Goal: Task Accomplishment & Management: Manage account settings

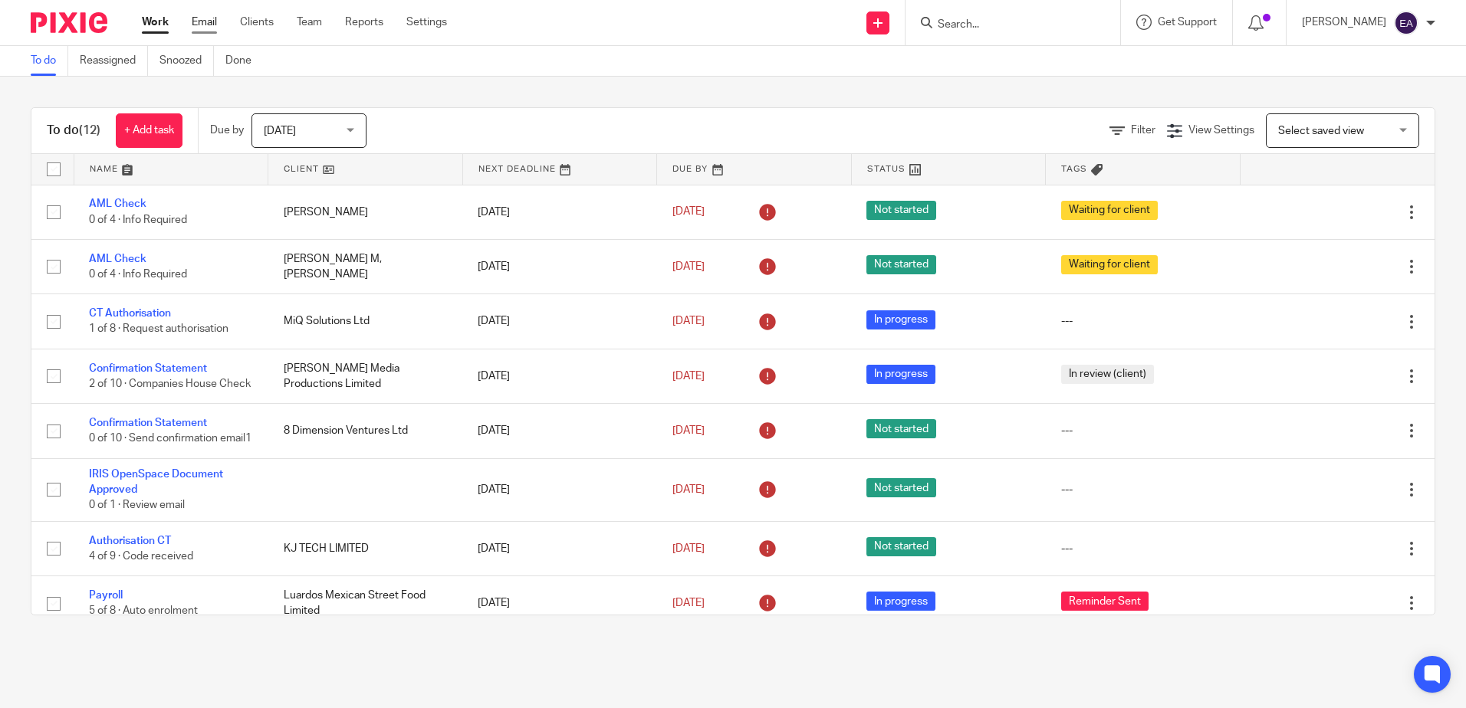
click at [202, 23] on link "Email" at bounding box center [204, 22] width 25 height 15
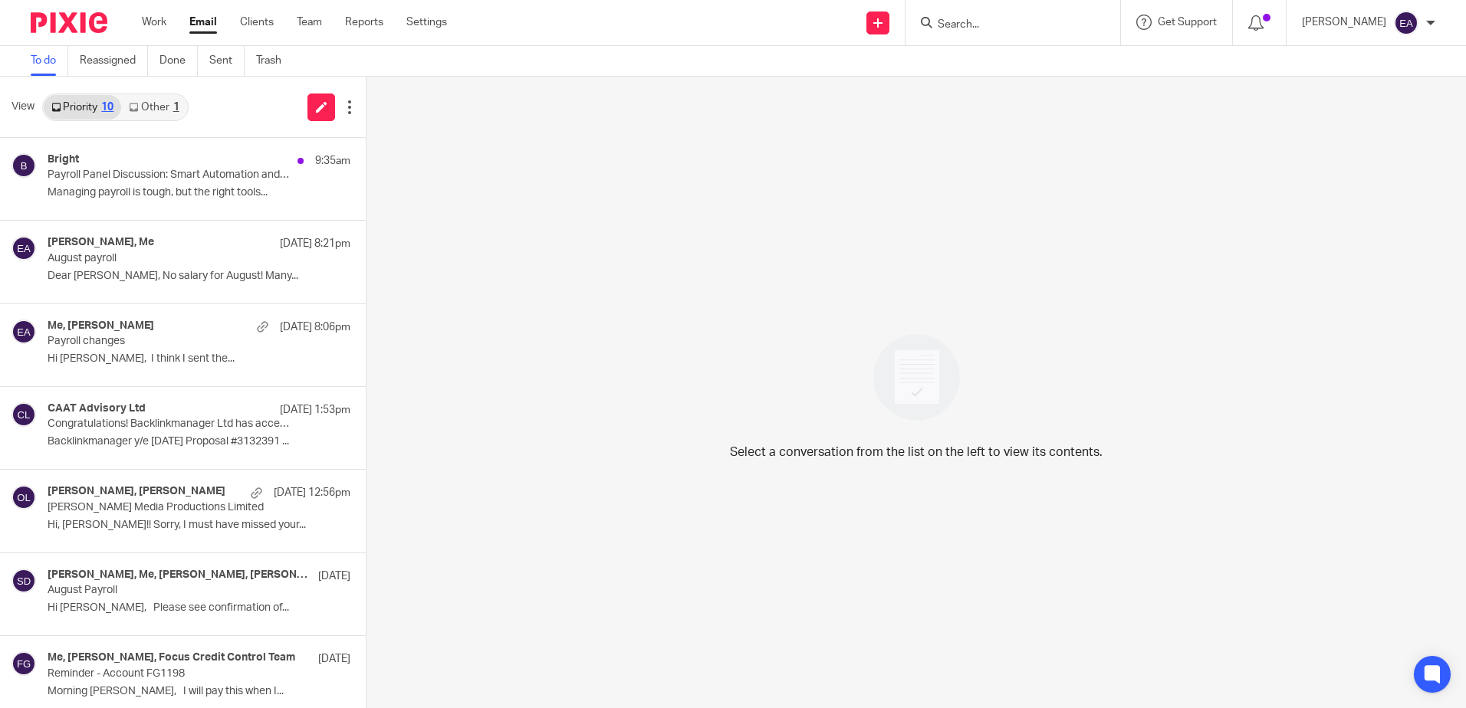
click at [147, 102] on link "Other 1" at bounding box center [153, 107] width 65 height 25
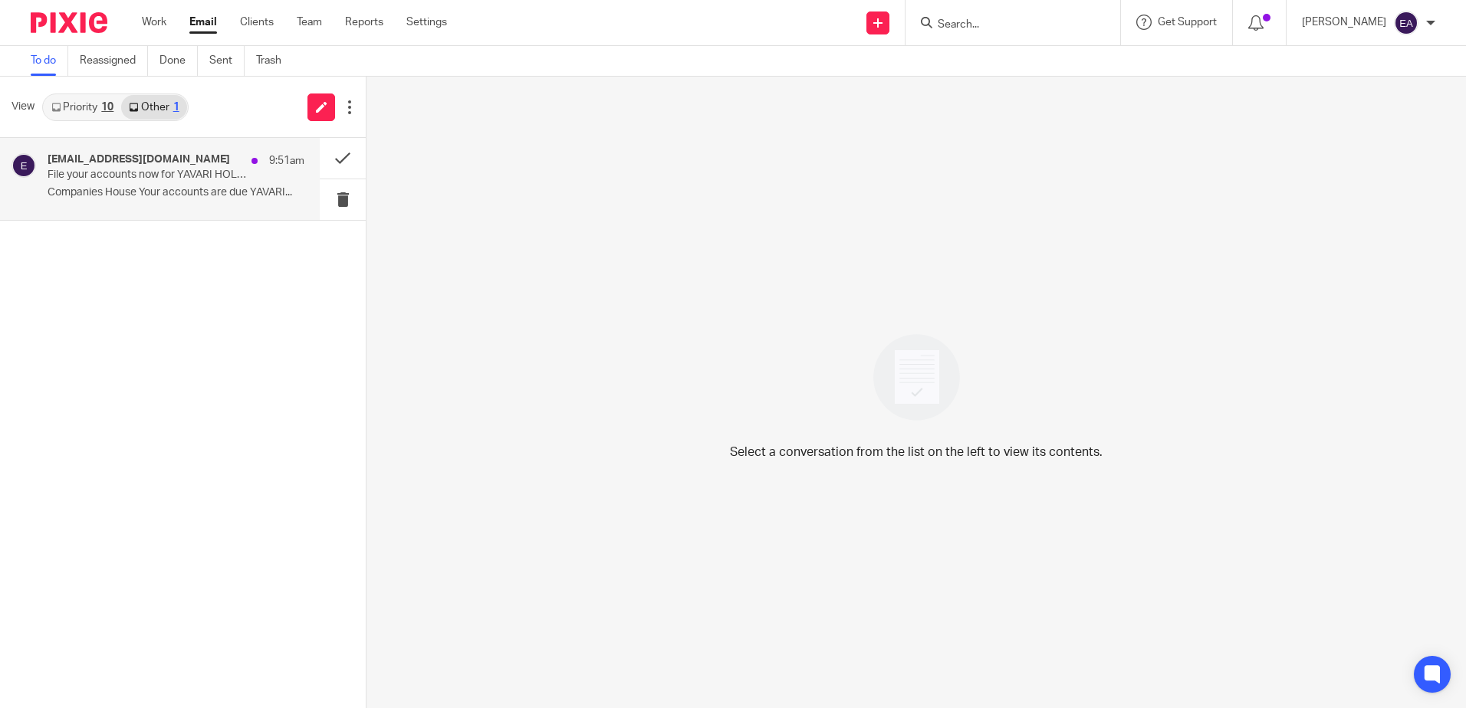
click at [169, 163] on h4 "ereminders@companieshouse.gov.uk" at bounding box center [139, 159] width 182 height 13
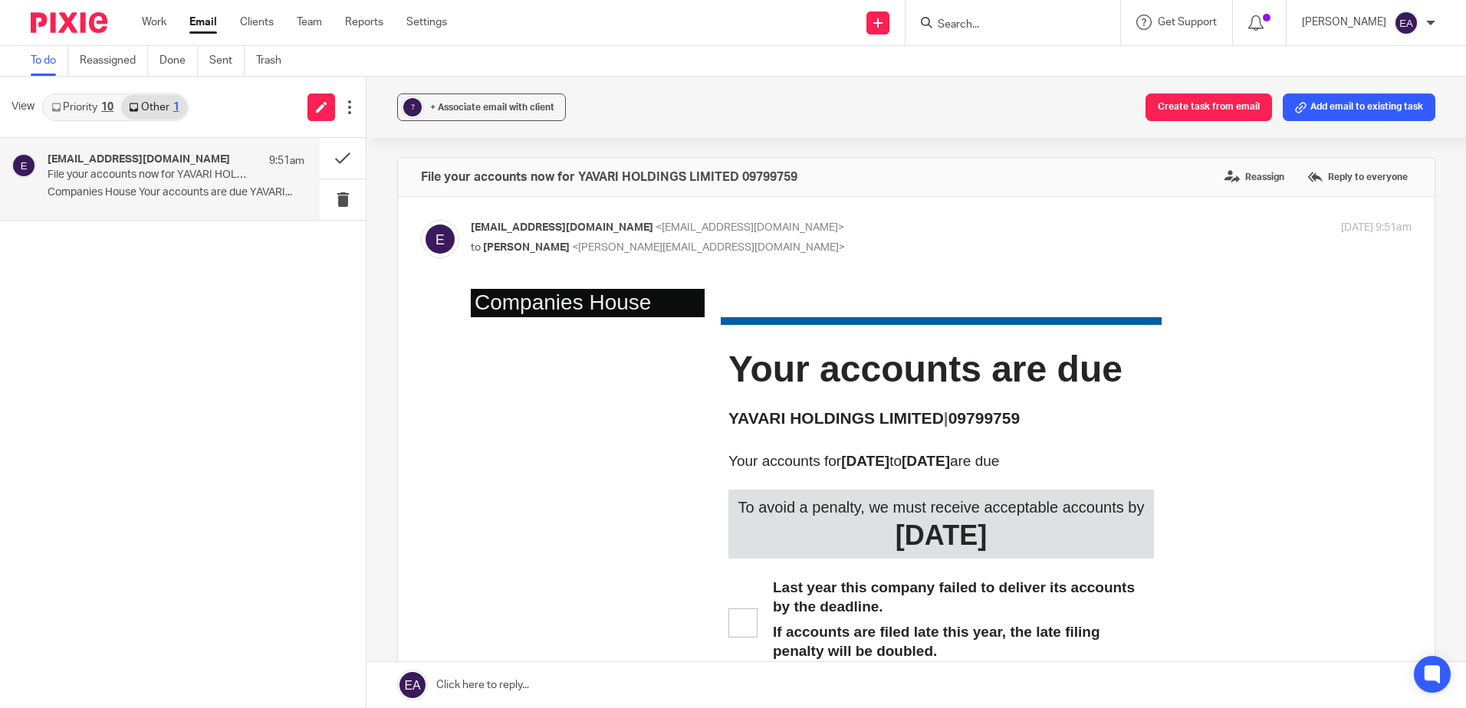
click at [1002, 14] on form at bounding box center [1017, 22] width 163 height 19
click at [993, 33] on div at bounding box center [1012, 22] width 215 height 45
click at [998, 17] on form at bounding box center [1017, 22] width 163 height 19
click at [998, 23] on input "Search" at bounding box center [1005, 25] width 138 height 14
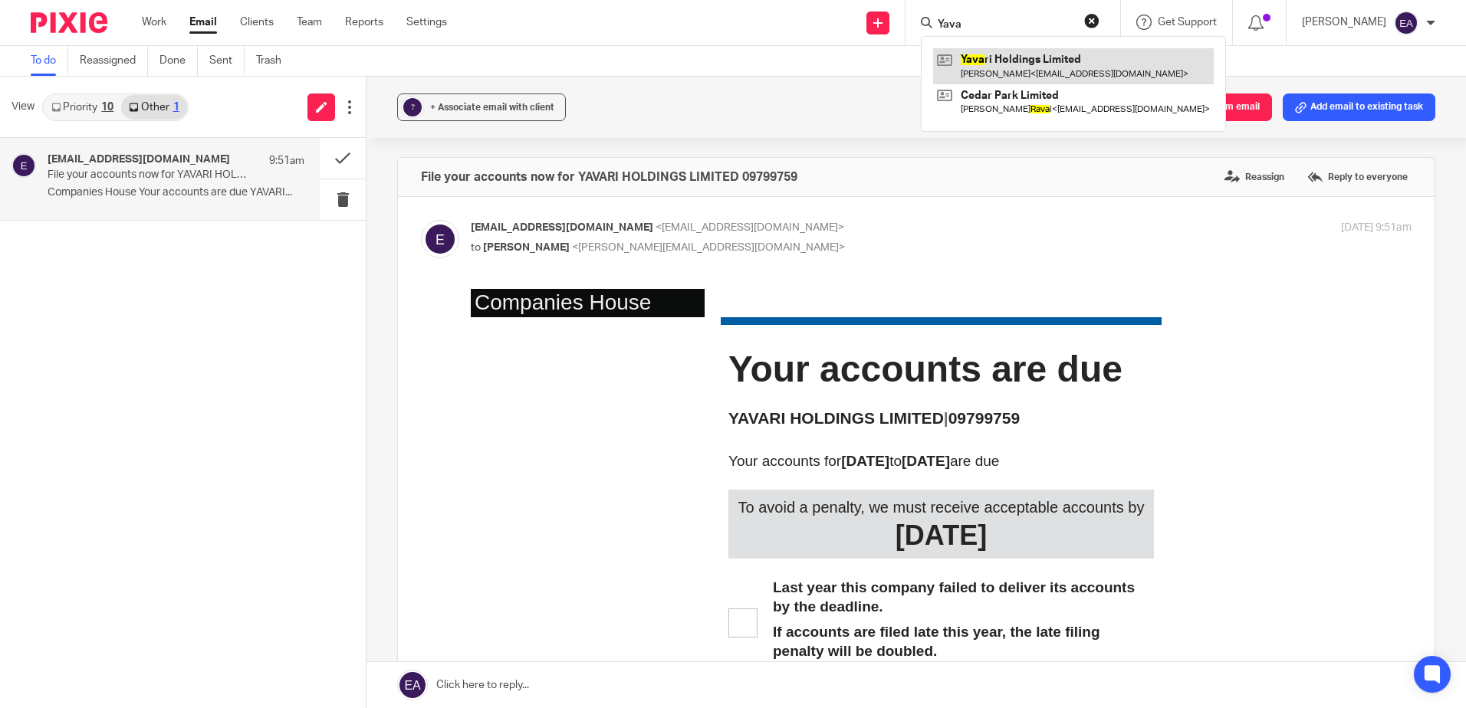
type input "Yava"
click at [1033, 57] on link at bounding box center [1073, 65] width 281 height 35
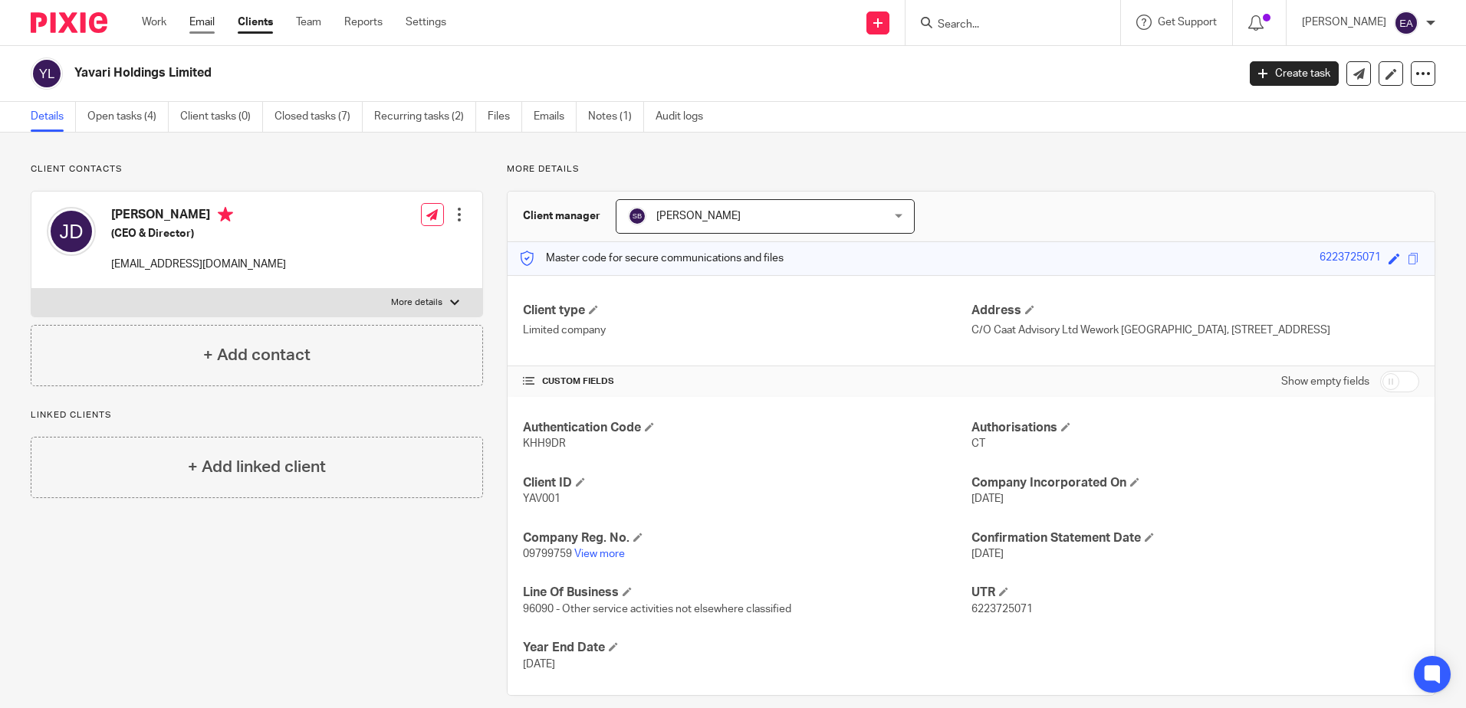
click at [199, 21] on link "Email" at bounding box center [201, 22] width 25 height 15
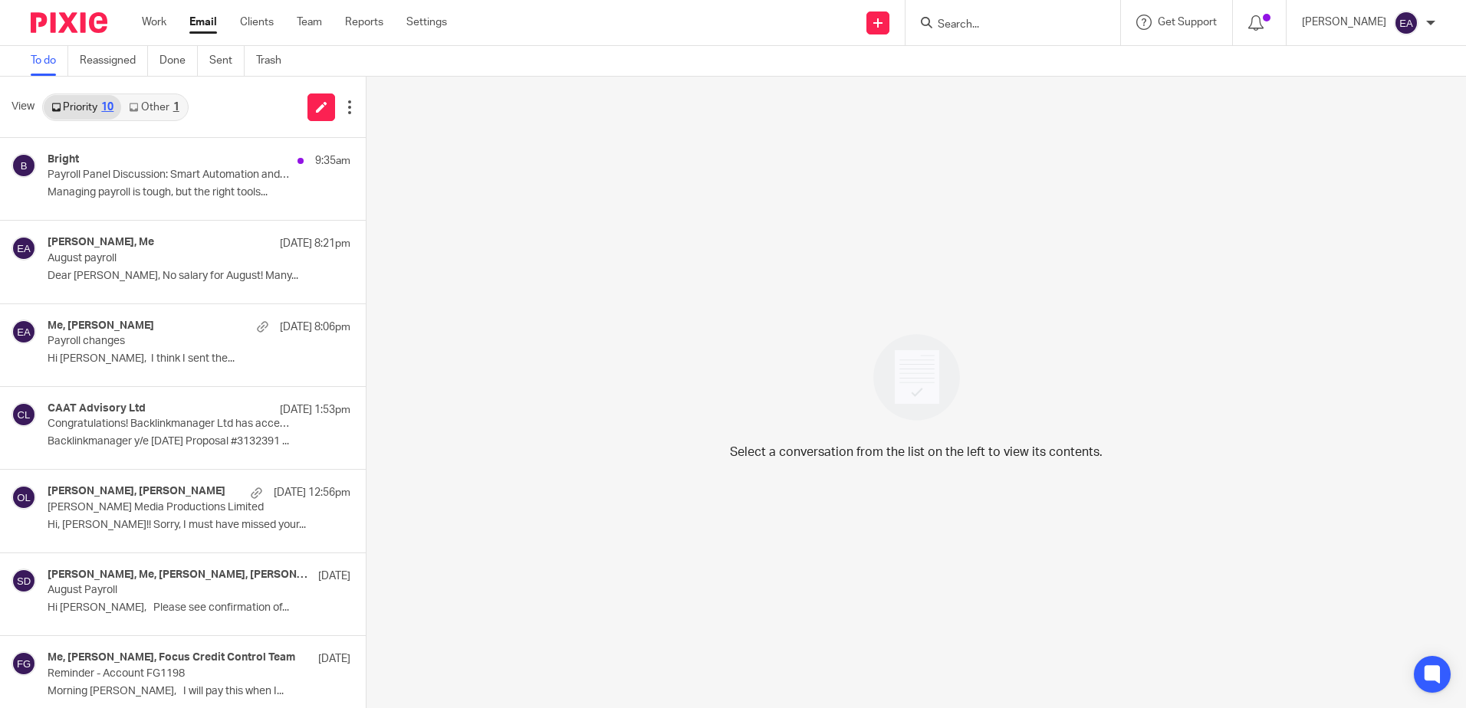
click at [149, 105] on link "Other 1" at bounding box center [153, 107] width 65 height 25
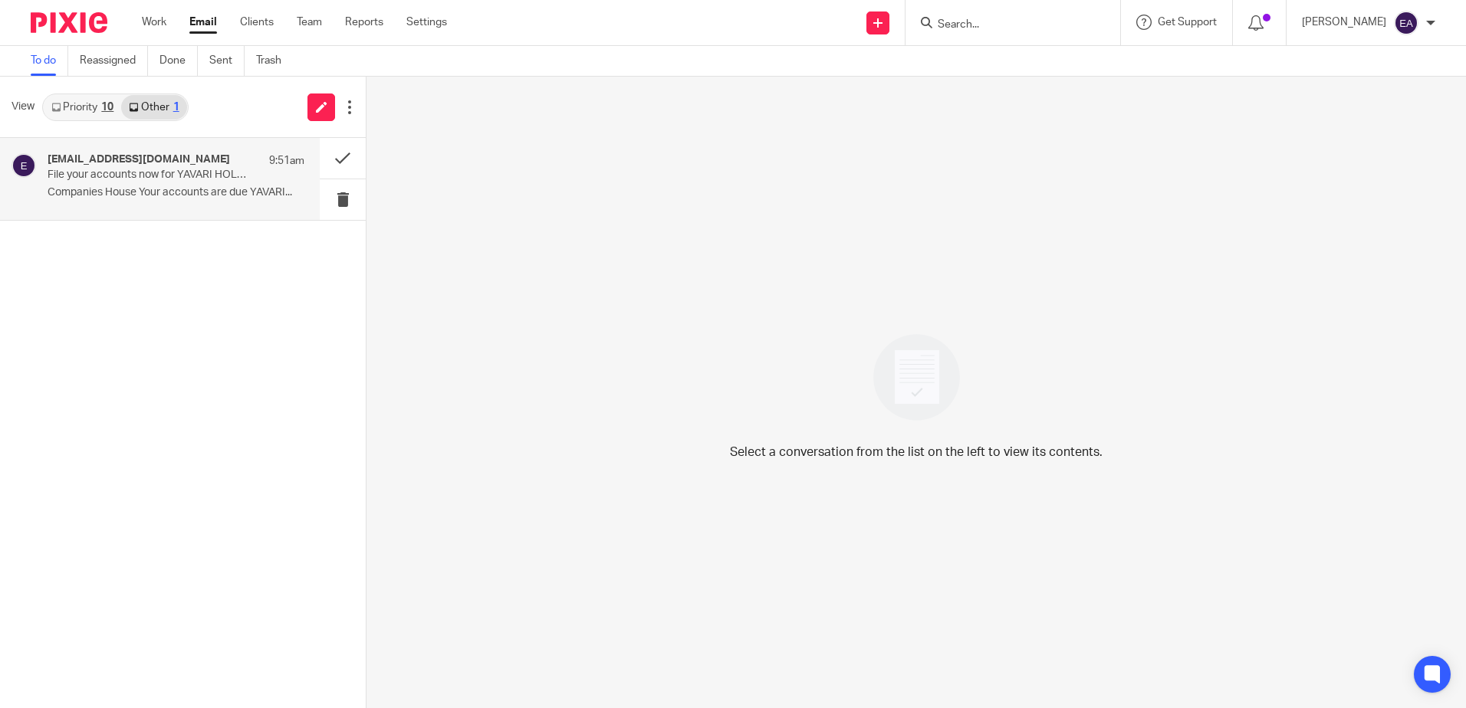
click at [149, 163] on h4 "ereminders@companieshouse.gov.uk" at bounding box center [139, 159] width 182 height 13
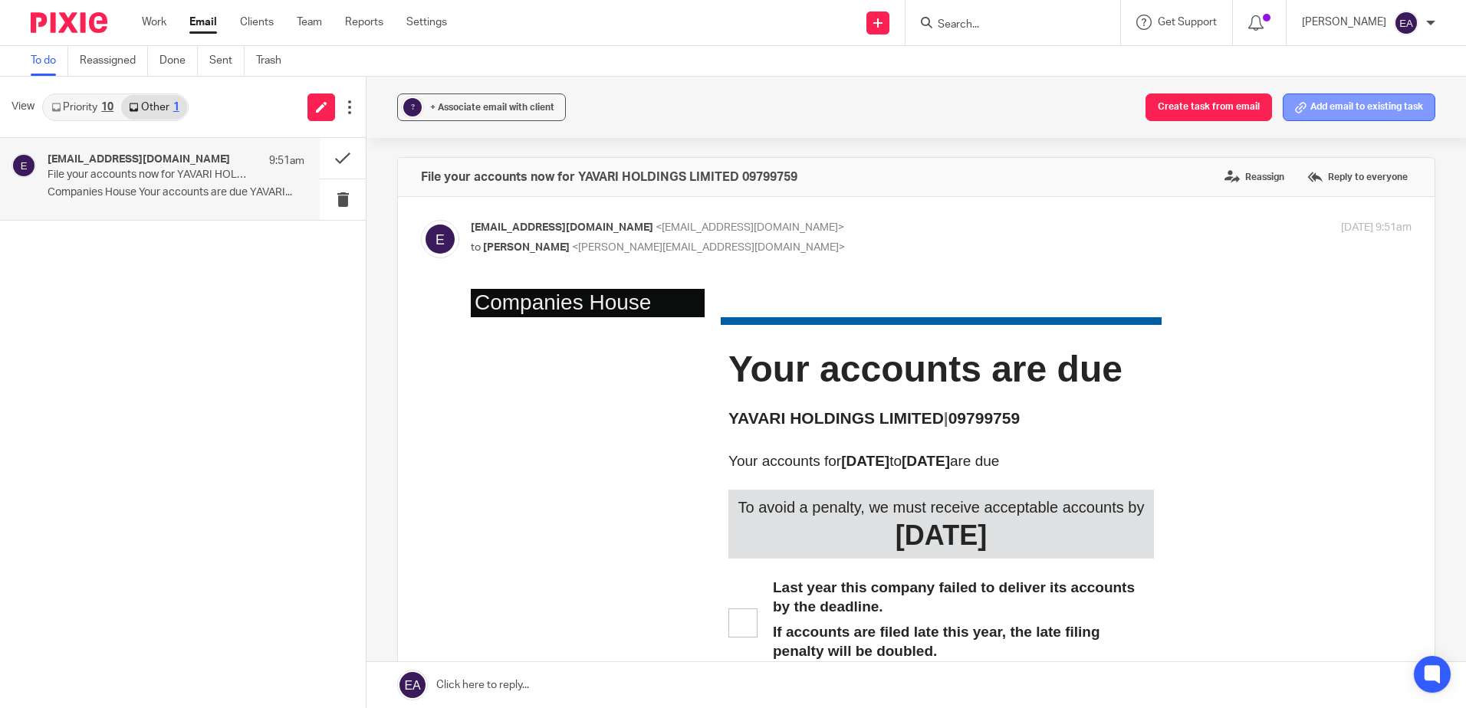
click at [1336, 107] on button "Add email to existing task" at bounding box center [1358, 108] width 153 height 28
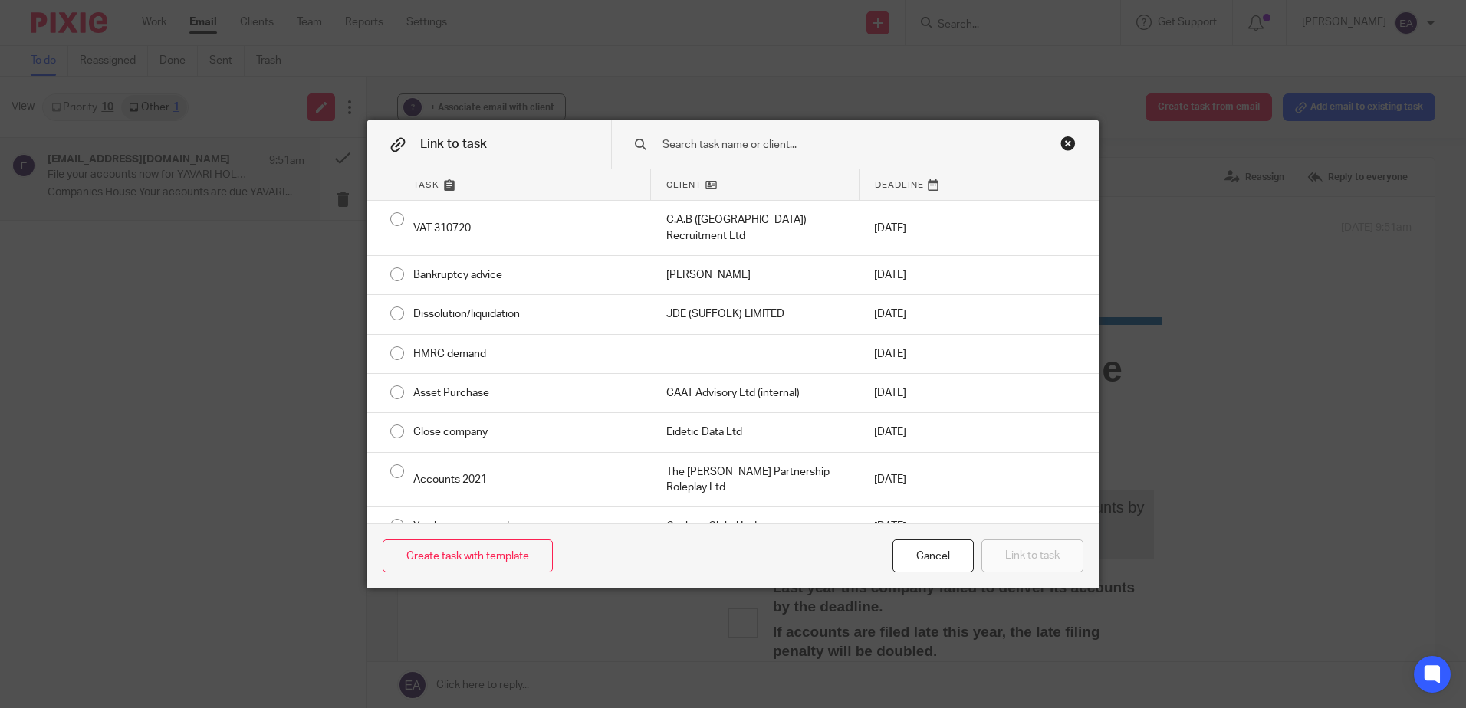
click at [722, 137] on input "text" at bounding box center [844, 144] width 367 height 17
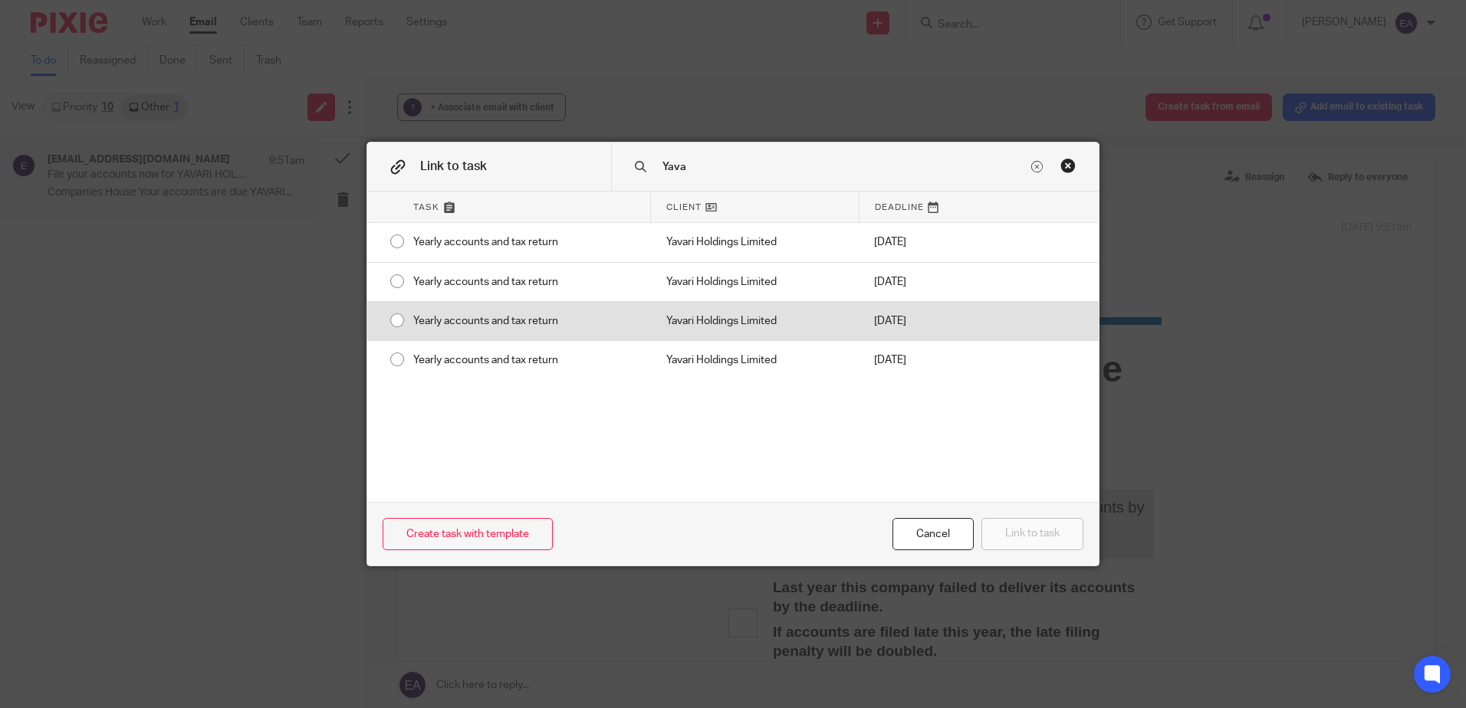
type input "Yava"
click at [389, 316] on input "radio" at bounding box center [397, 320] width 29 height 29
radio input "false"
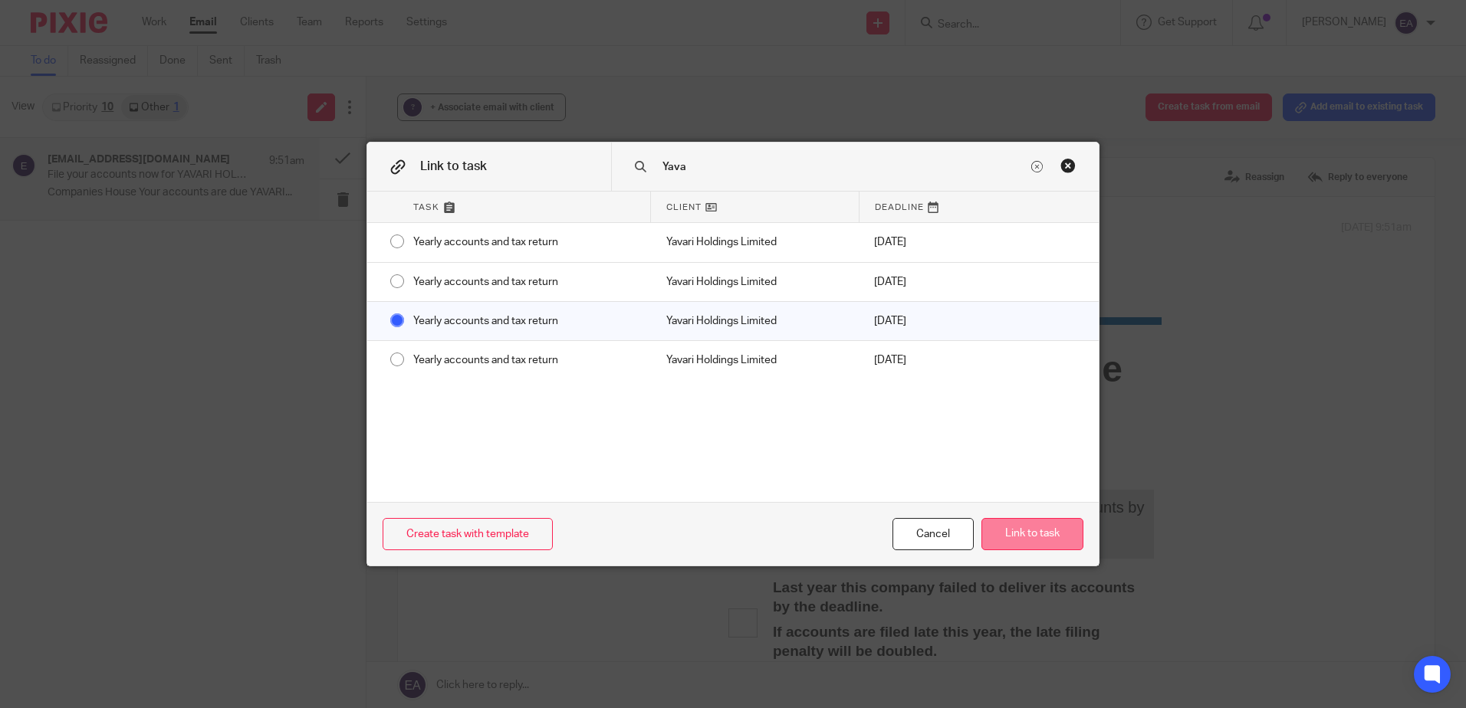
click at [1049, 527] on button "Link to task" at bounding box center [1032, 534] width 102 height 33
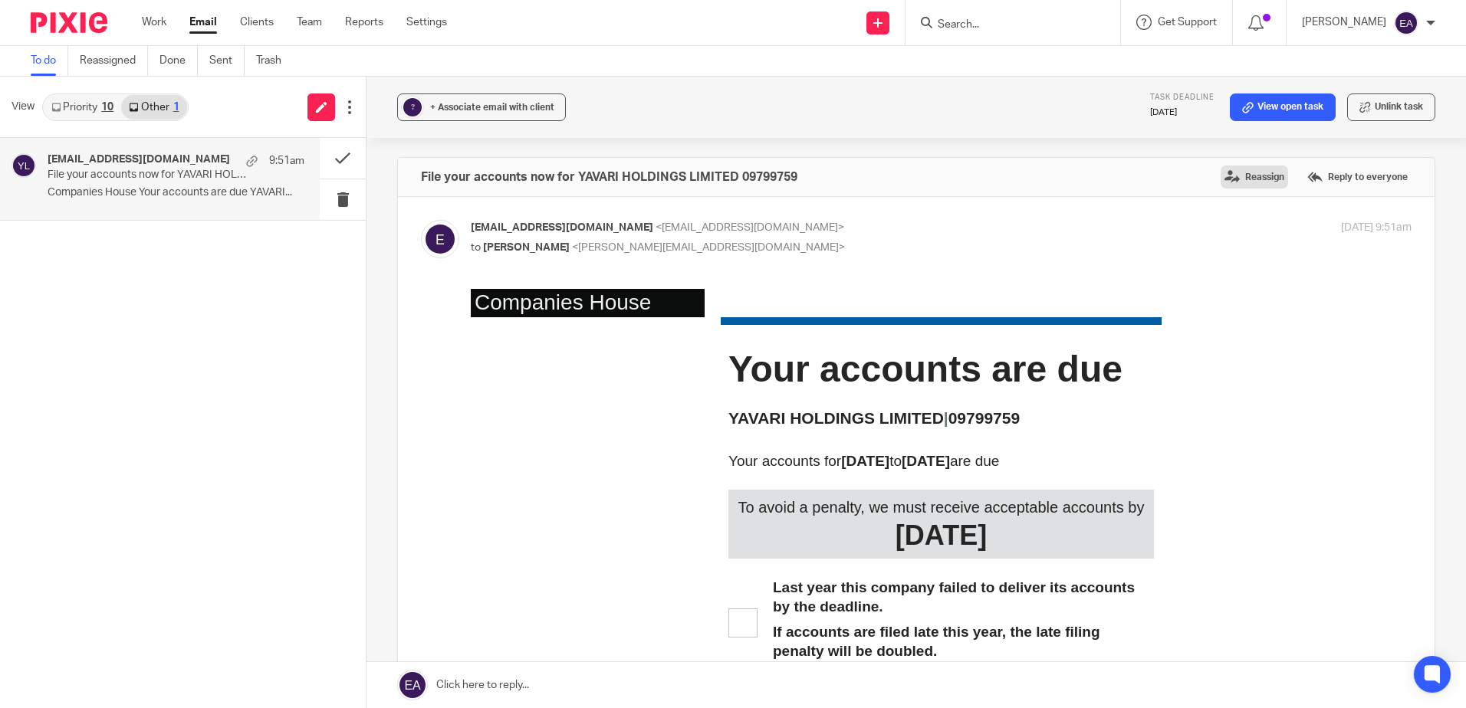
click at [1241, 175] on label "Reassign" at bounding box center [1253, 177] width 67 height 23
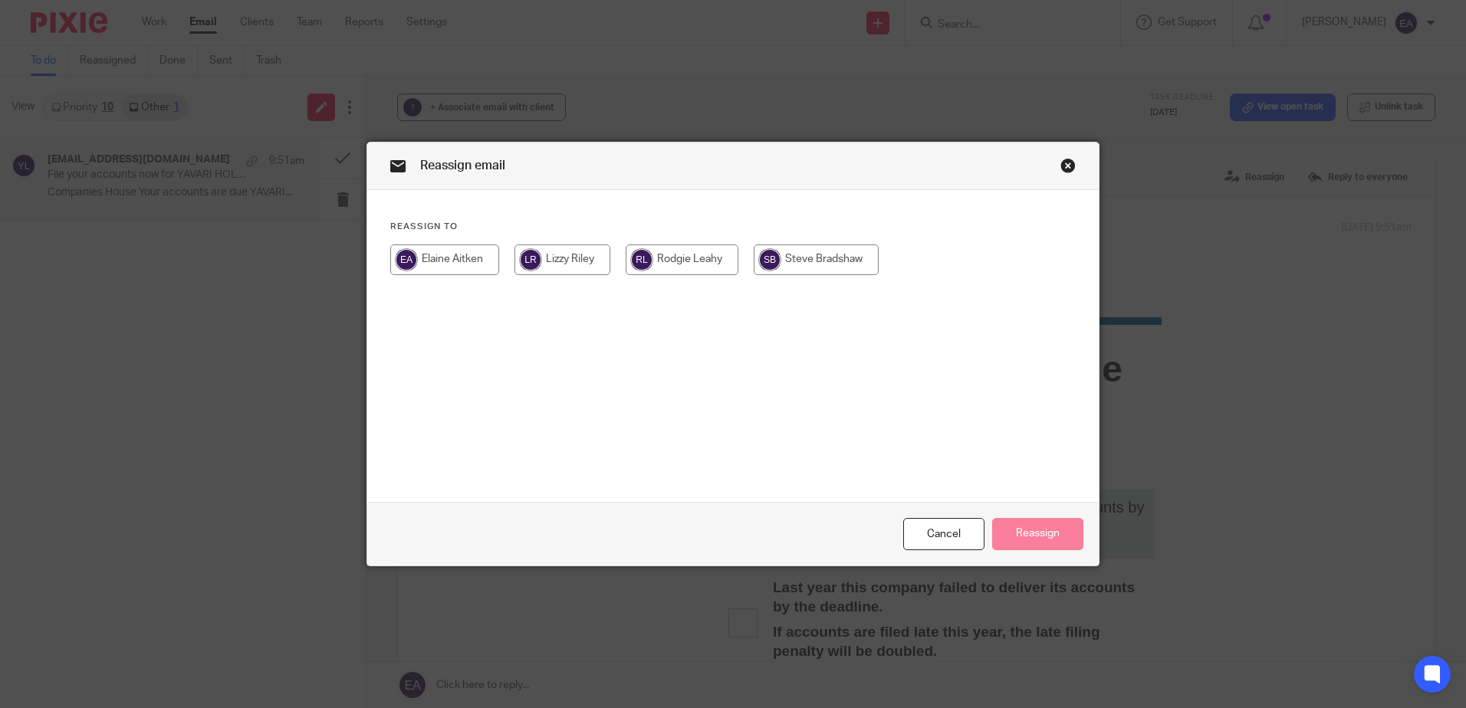
click at [793, 258] on input "radio" at bounding box center [816, 260] width 125 height 31
radio input "true"
click at [935, 530] on div "Cancel" at bounding box center [943, 534] width 81 height 33
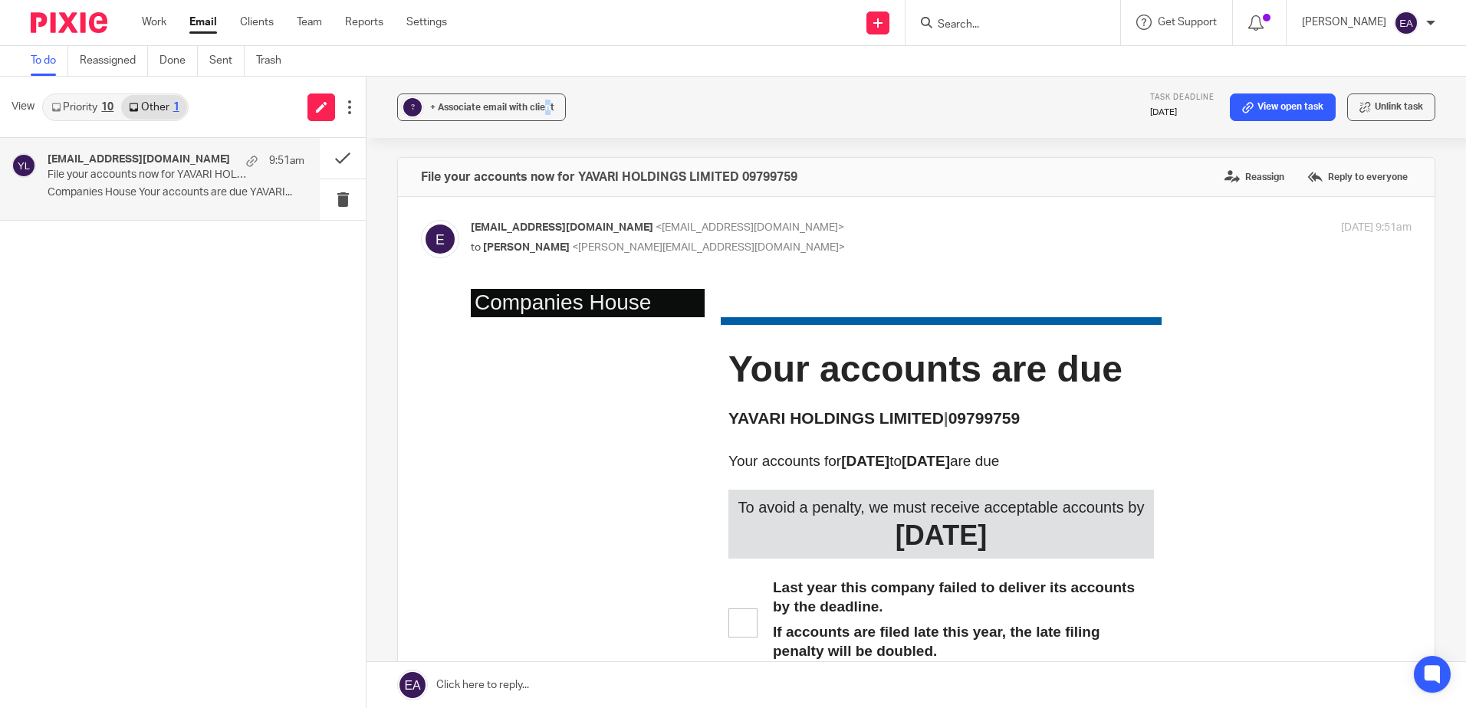
click at [476, 87] on div "? + Associate email with client Task deadline 27 Feb 2025 View open task Unlink…" at bounding box center [915, 107] width 1099 height 61
drag, startPoint x: 476, startPoint y: 87, endPoint x: 477, endPoint y: 97, distance: 10.8
click at [476, 97] on button "? + Associate email with client" at bounding box center [481, 108] width 169 height 28
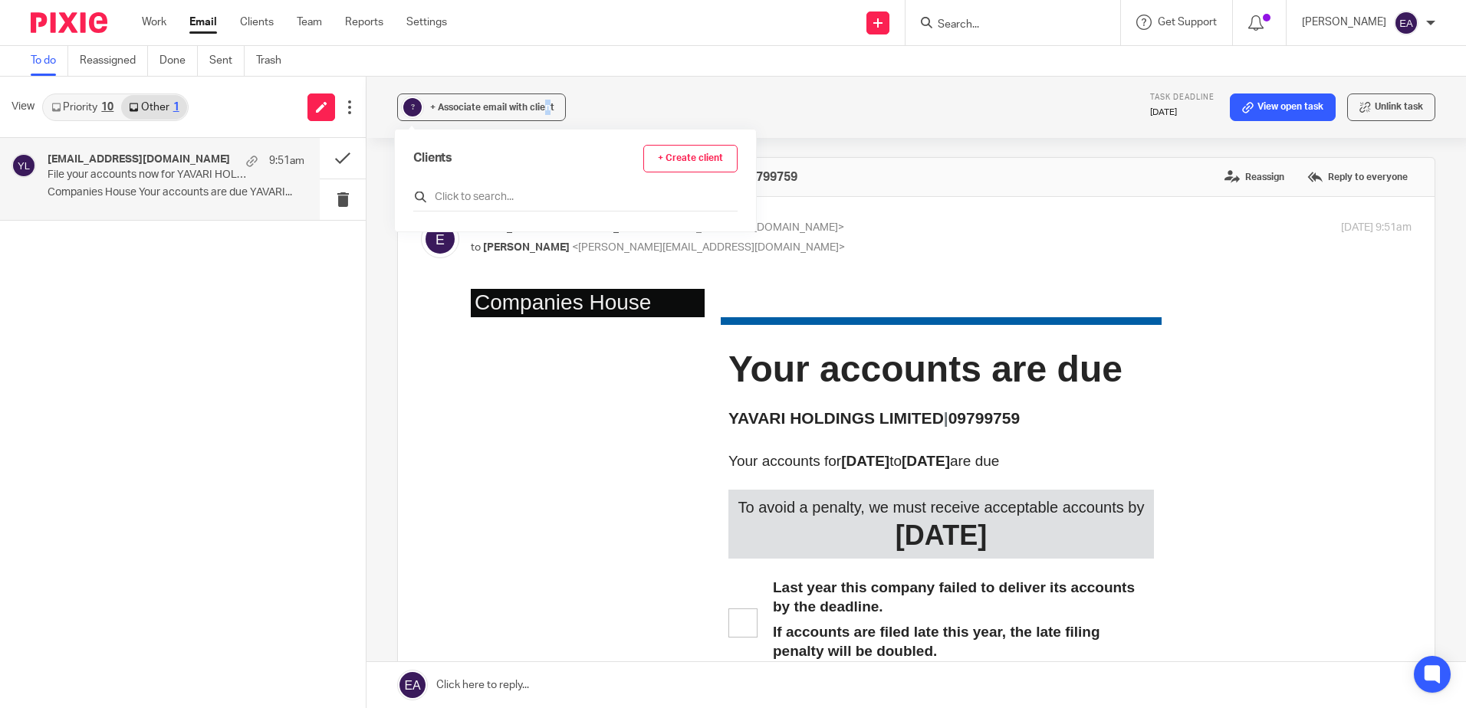
click at [491, 189] on div "Clients + Create client" at bounding box center [575, 178] width 324 height 67
click at [493, 197] on input "text" at bounding box center [575, 196] width 324 height 15
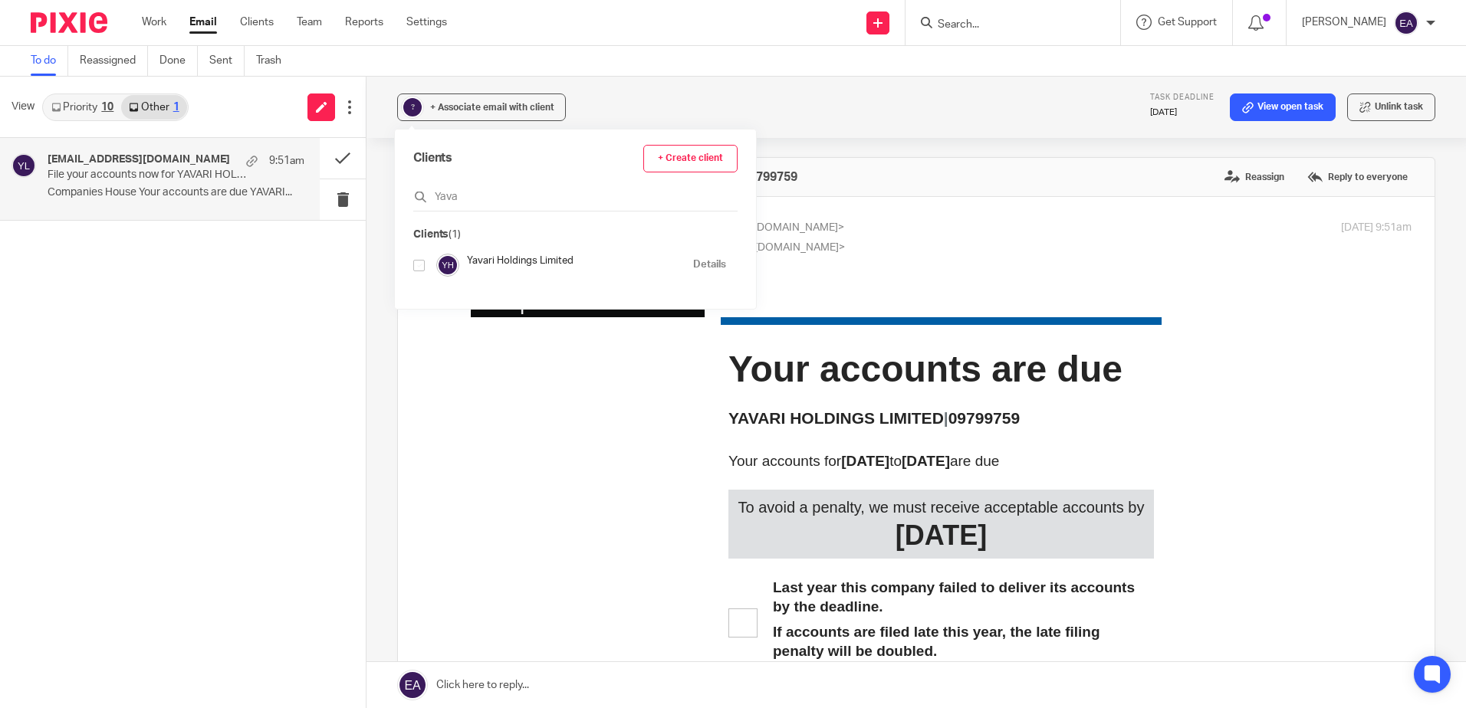
type input "Yava"
click at [416, 268] on input "checkbox" at bounding box center [418, 265] width 11 height 11
checkbox input "true"
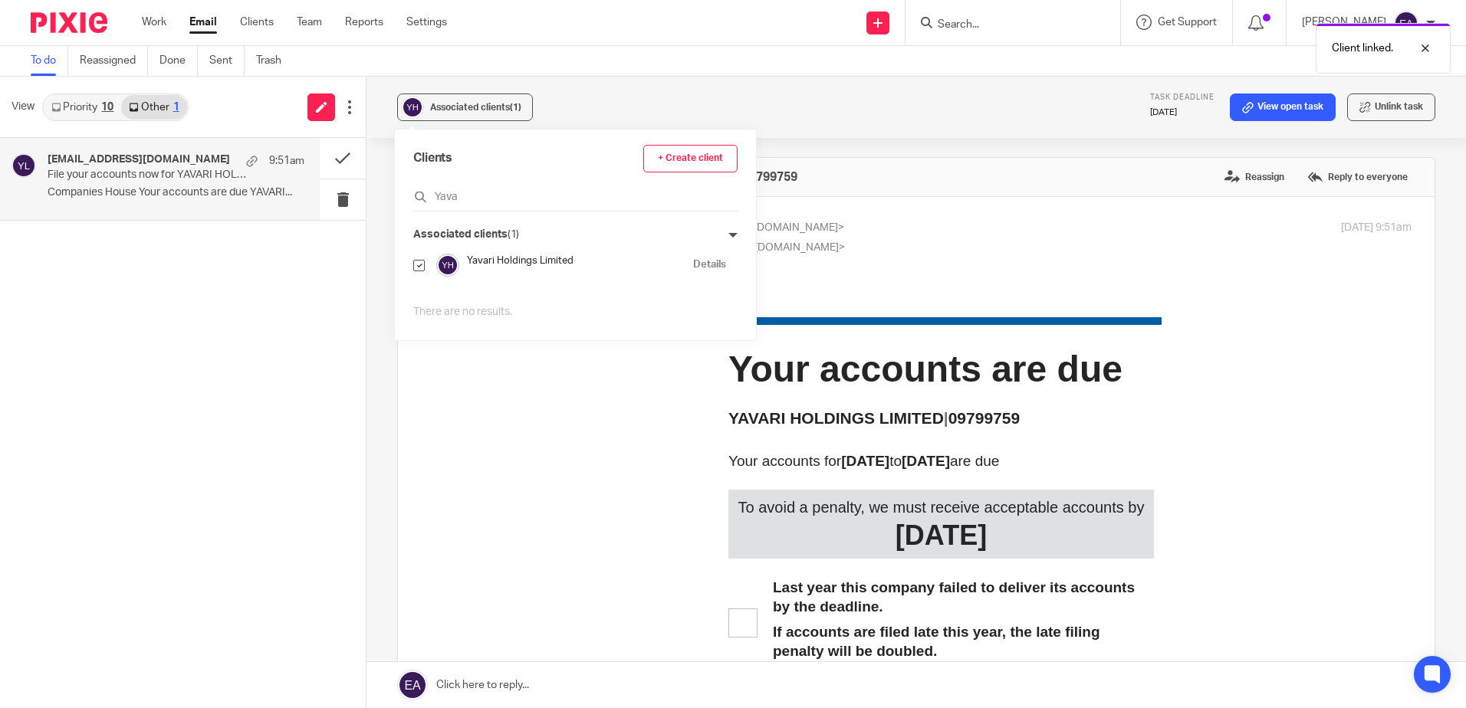
click at [1093, 238] on div "ereminders@companieshouse.gov.uk <ereminders@companieshouse.gov.uk> to Elaine A…" at bounding box center [941, 239] width 941 height 38
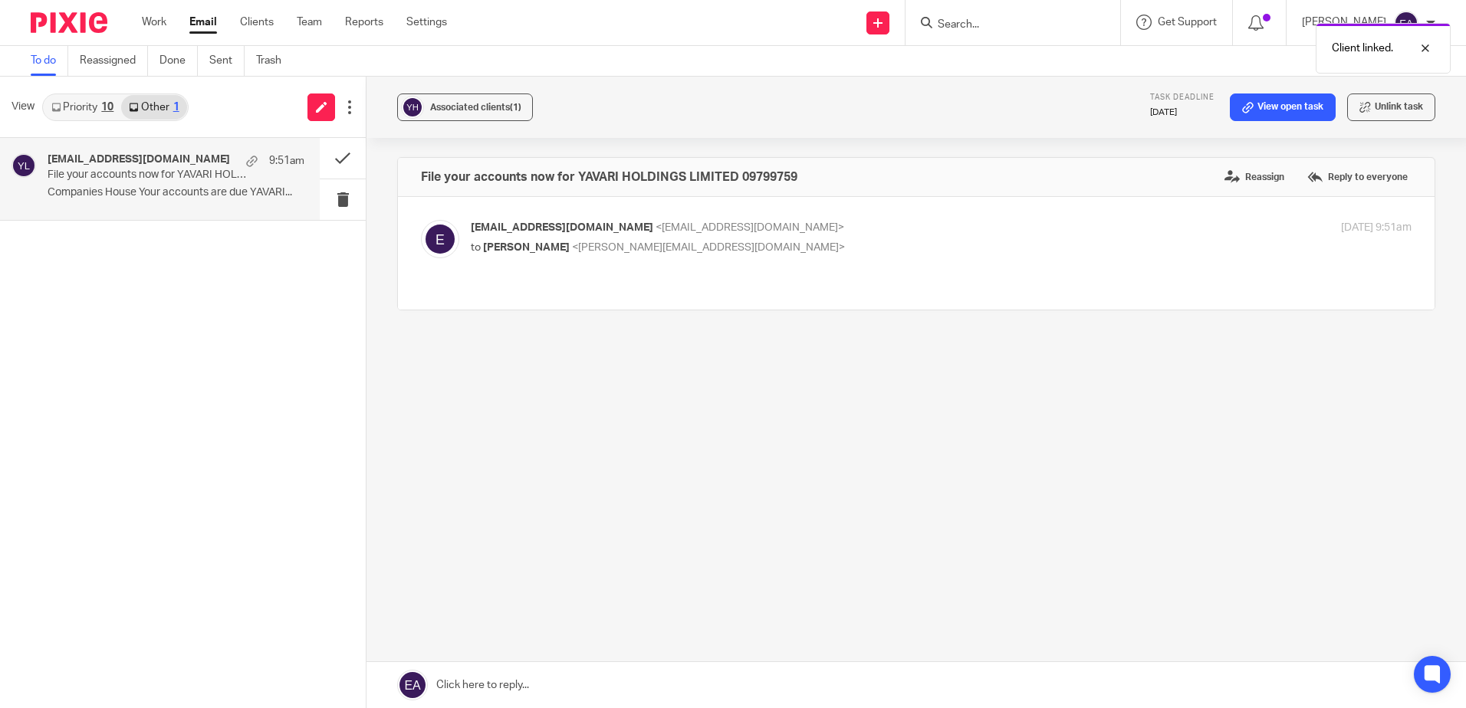
click at [935, 255] on p "to Elaine Aitken <elaine@caatadvisory.co.uk>" at bounding box center [784, 248] width 627 height 16
checkbox input "true"
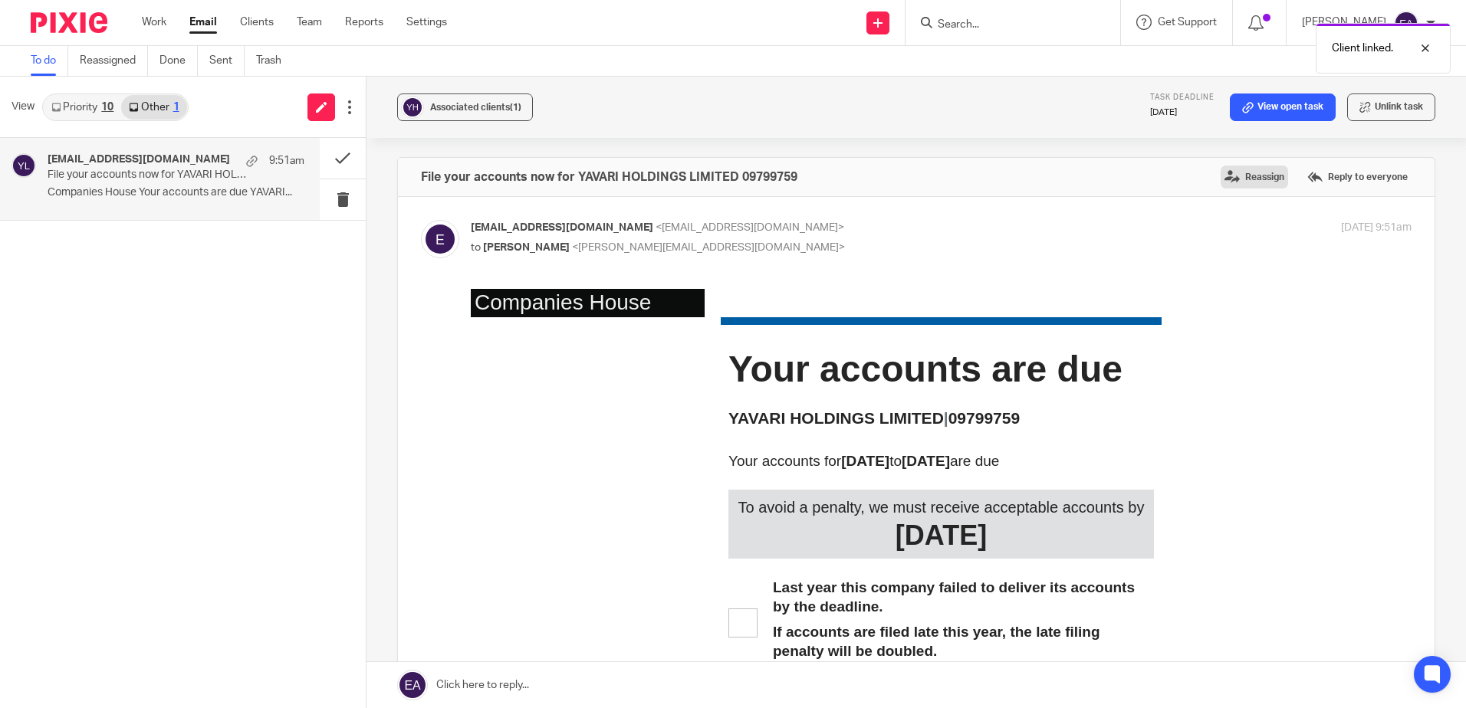
click at [1251, 176] on label "Reassign" at bounding box center [1253, 177] width 67 height 23
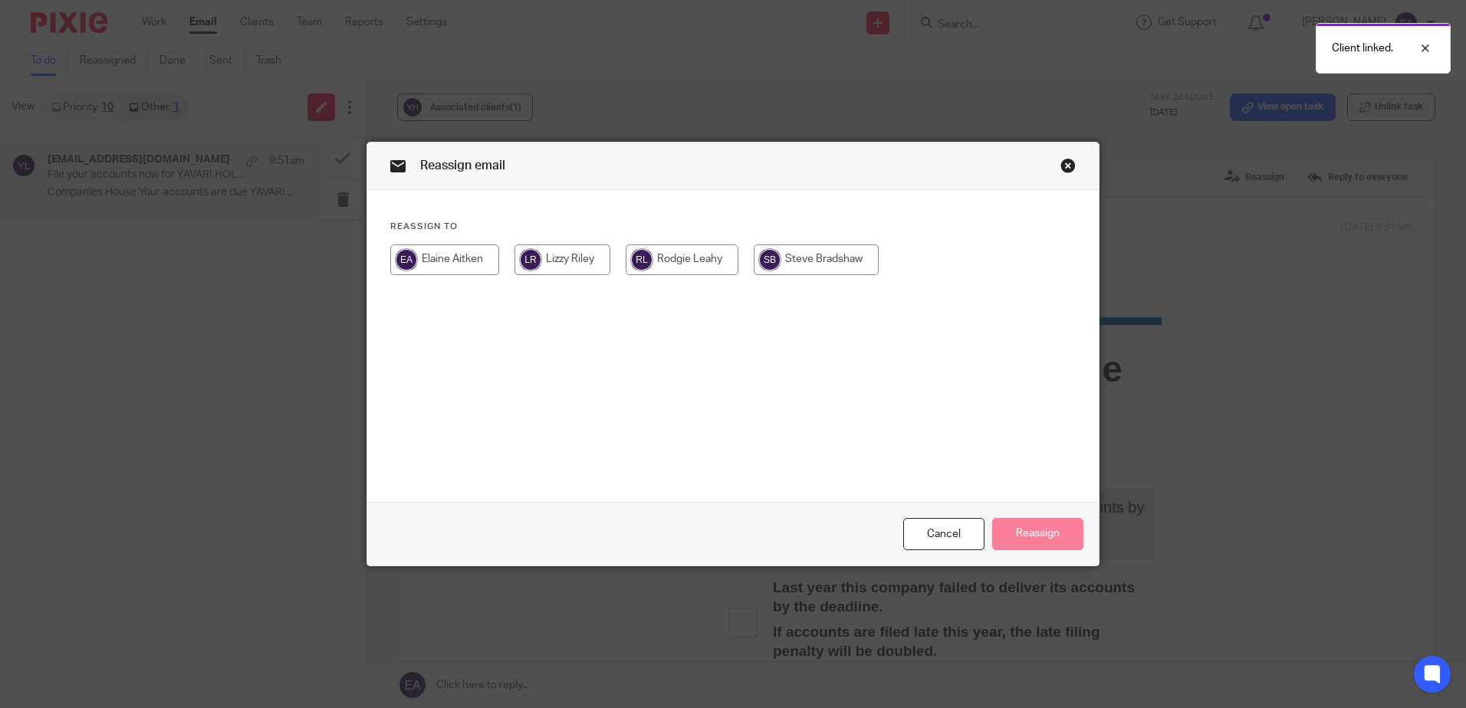
click at [836, 256] on input "radio" at bounding box center [816, 260] width 125 height 31
radio input "true"
click at [1021, 529] on button "Reassign" at bounding box center [1037, 534] width 91 height 33
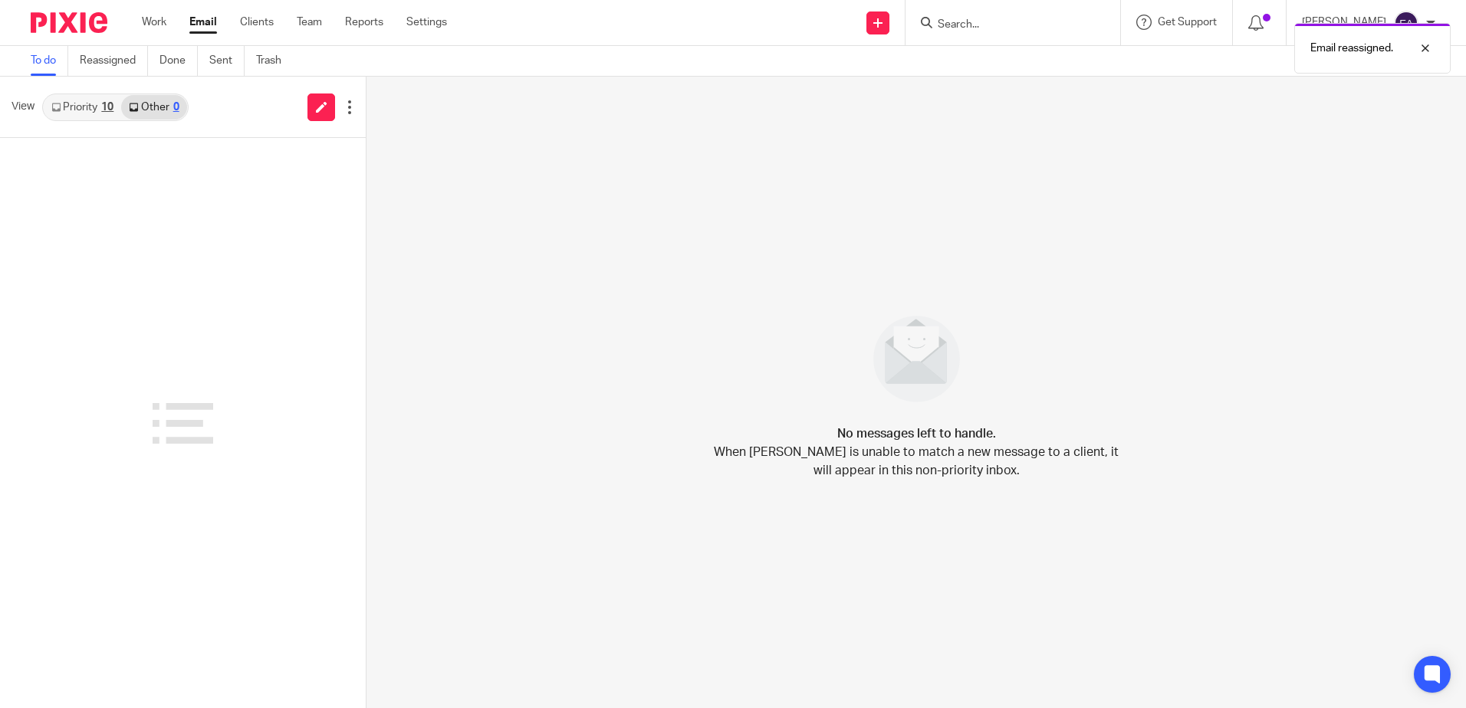
click at [90, 111] on link "Priority 10" at bounding box center [82, 107] width 77 height 25
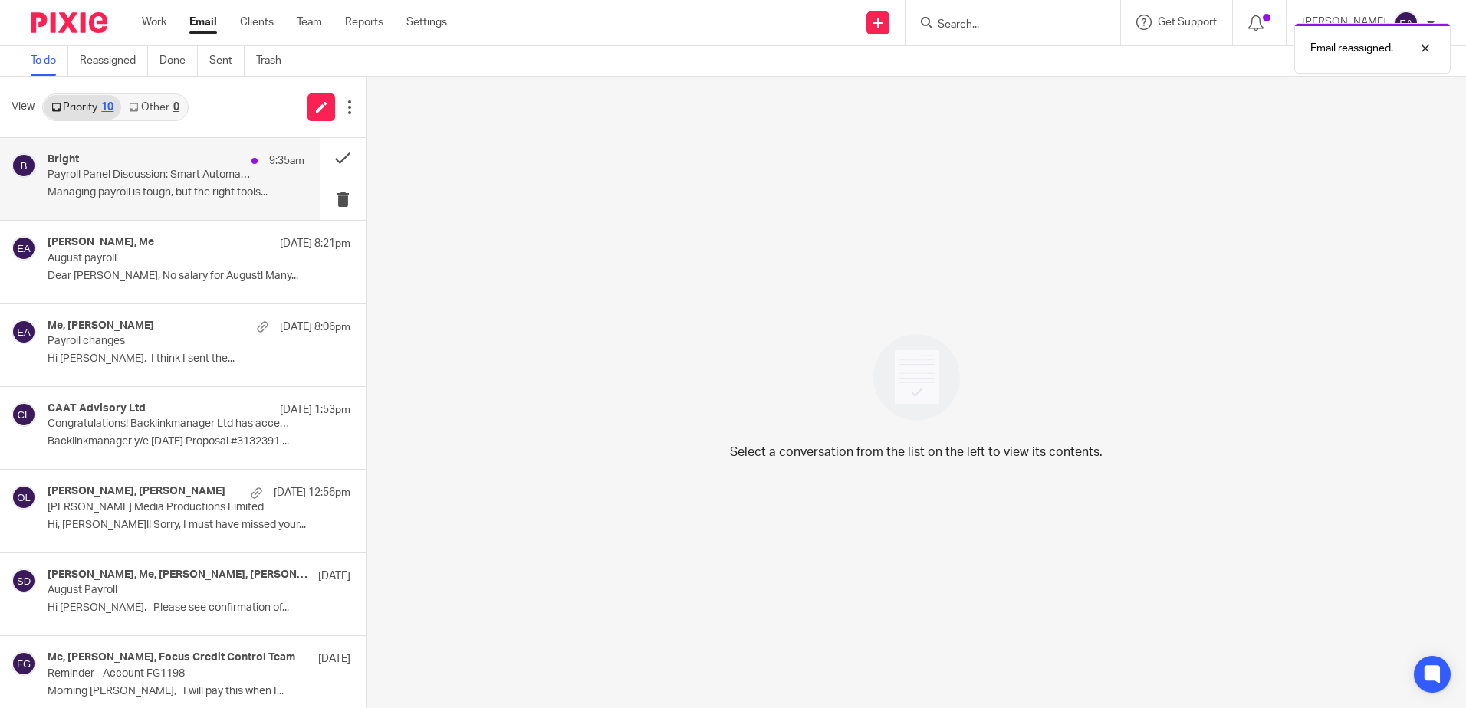
click at [106, 159] on div "Bright 9:35am" at bounding box center [176, 160] width 257 height 15
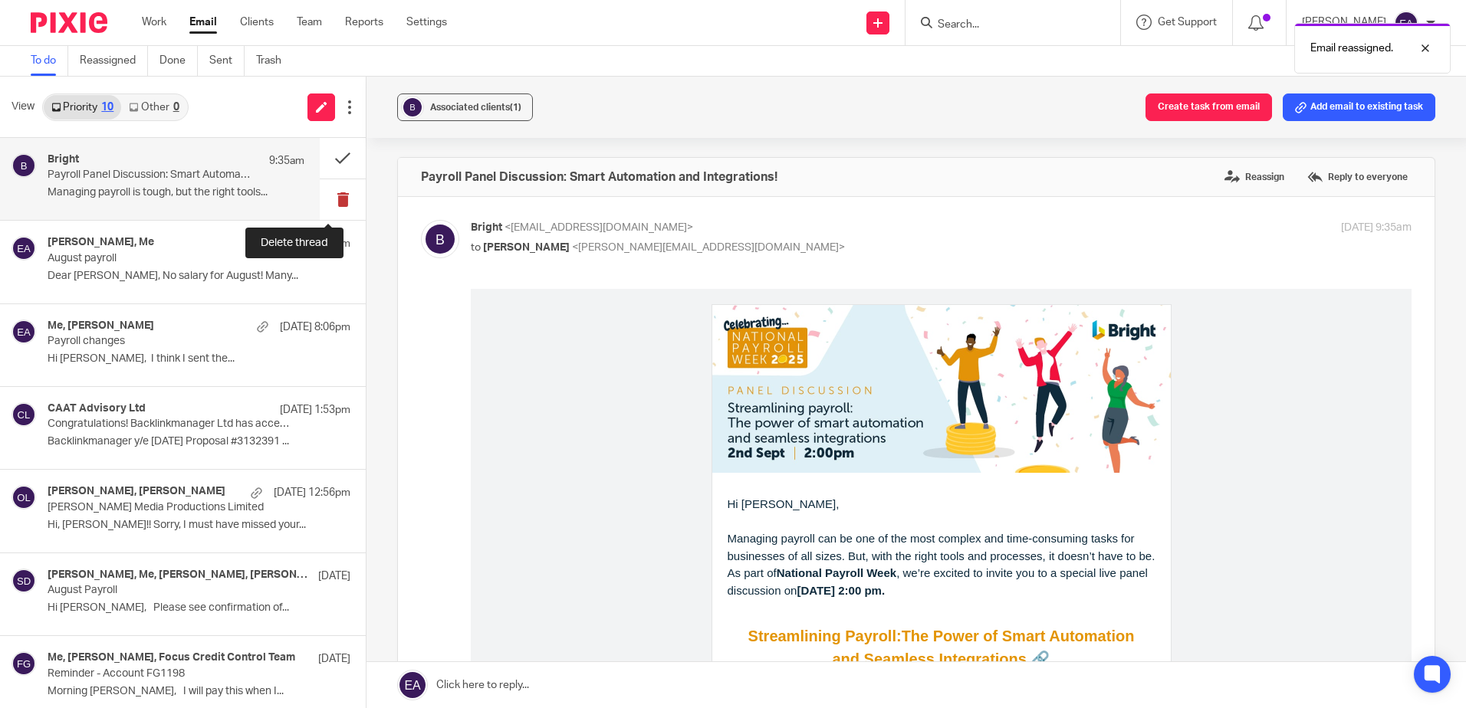
click at [333, 192] on button at bounding box center [343, 199] width 46 height 41
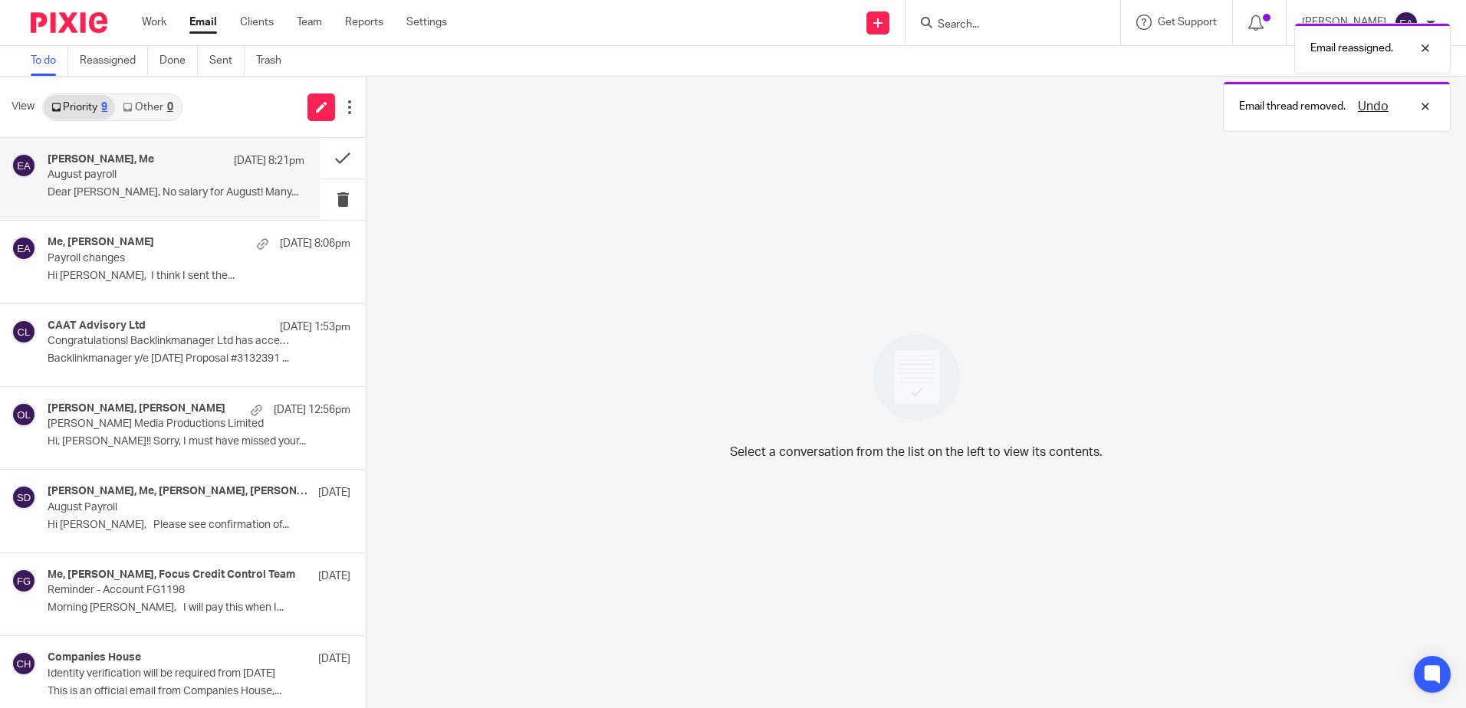
click at [74, 175] on p "August payroll" at bounding box center [150, 175] width 205 height 13
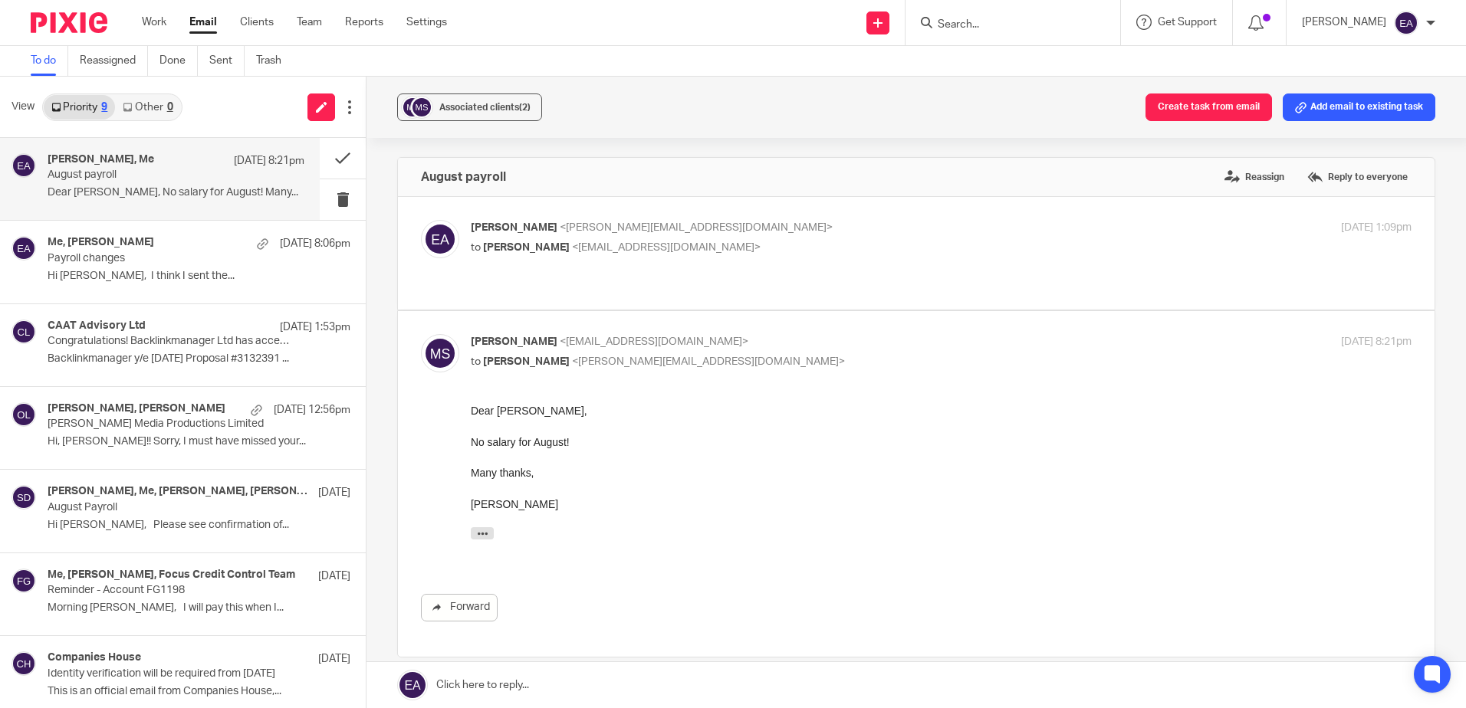
click at [205, 20] on link "Email" at bounding box center [203, 22] width 28 height 15
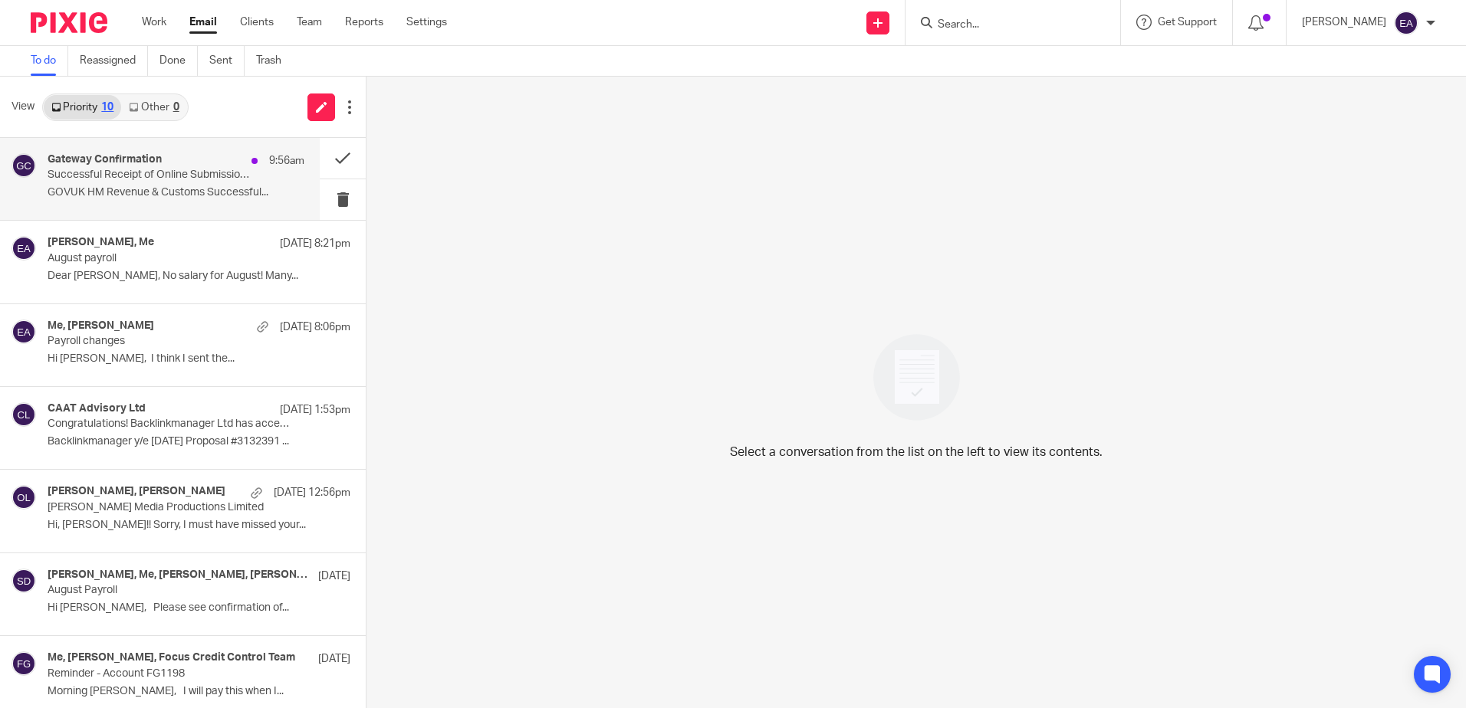
click at [167, 176] on p "Successful Receipt of Online Submission for Reference 951/M602WW" at bounding box center [150, 175] width 205 height 13
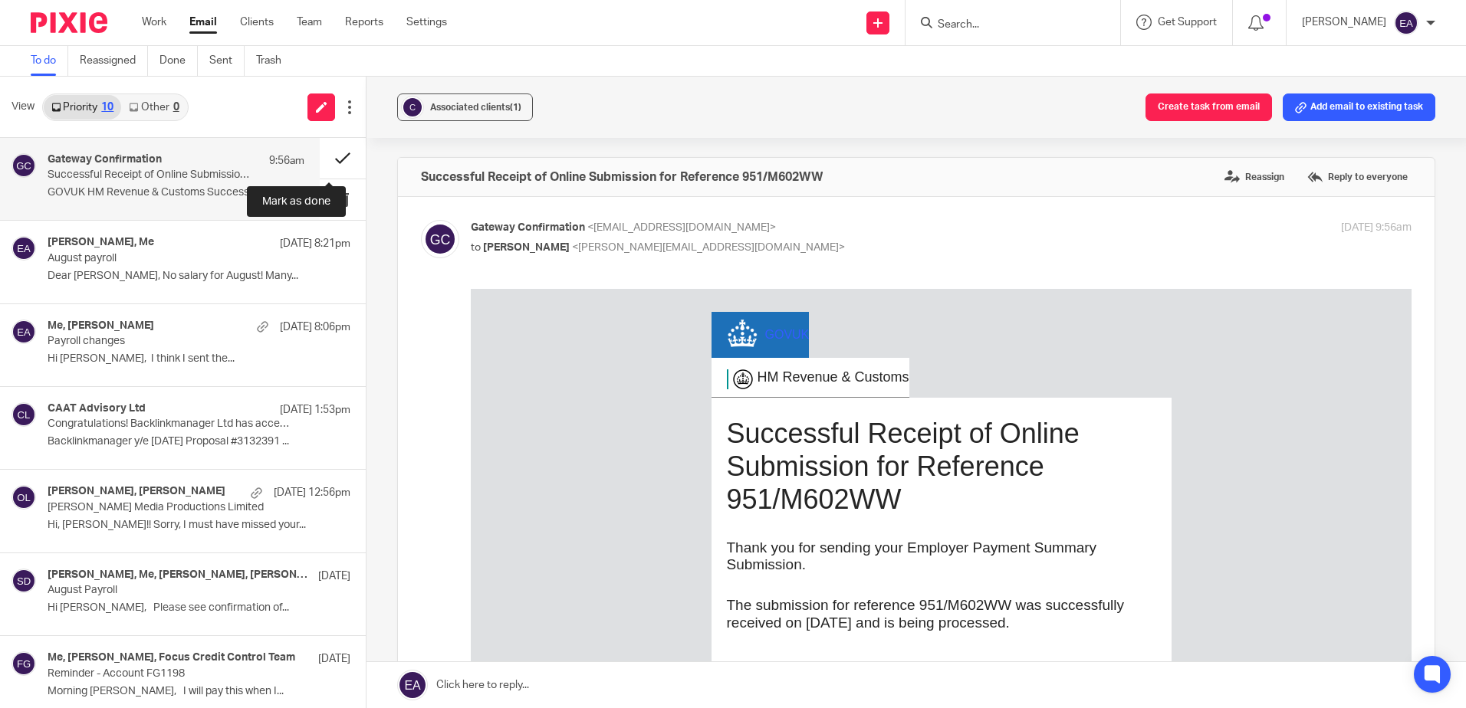
click at [325, 158] on button at bounding box center [343, 158] width 46 height 41
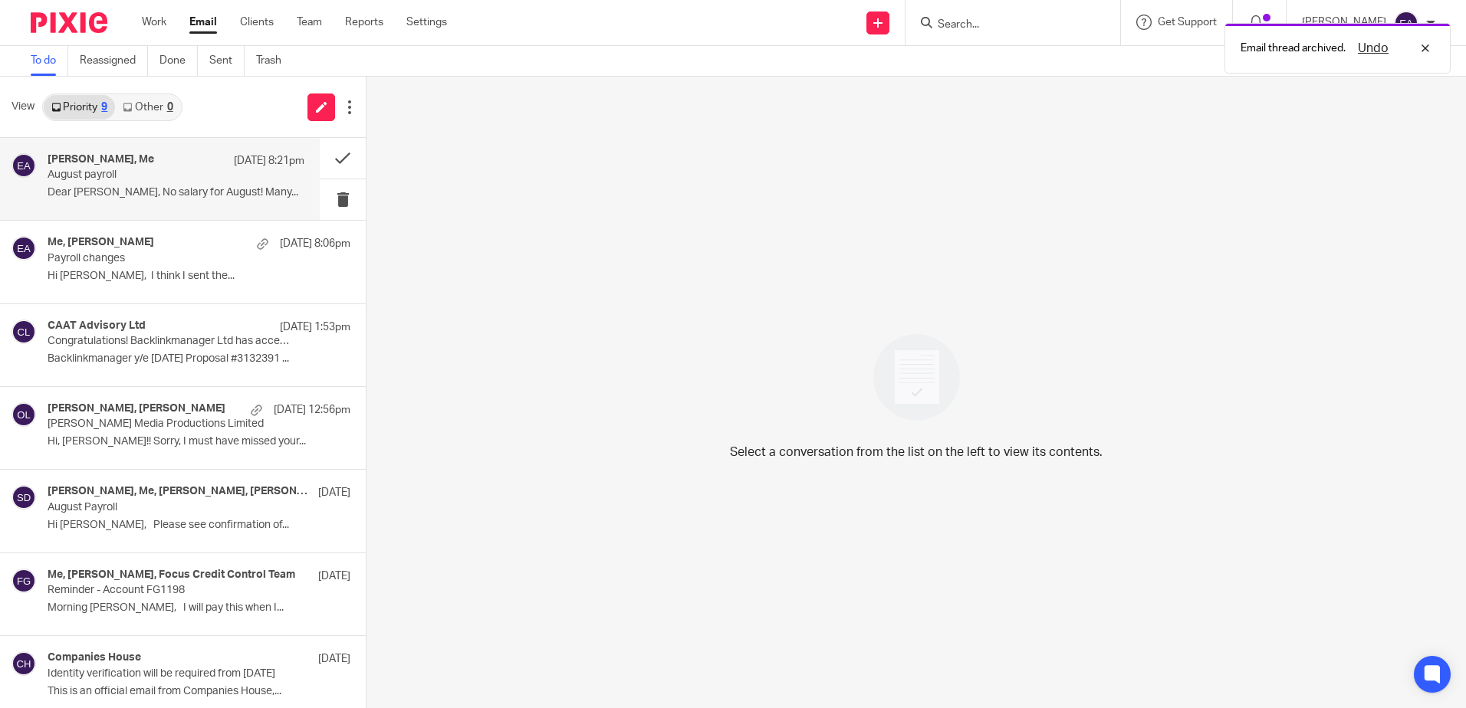
click at [121, 186] on div "Michael Spink, Me 26 Aug 8:21pm August payroll Dear Elaine, No salary for Augus…" at bounding box center [176, 178] width 257 height 51
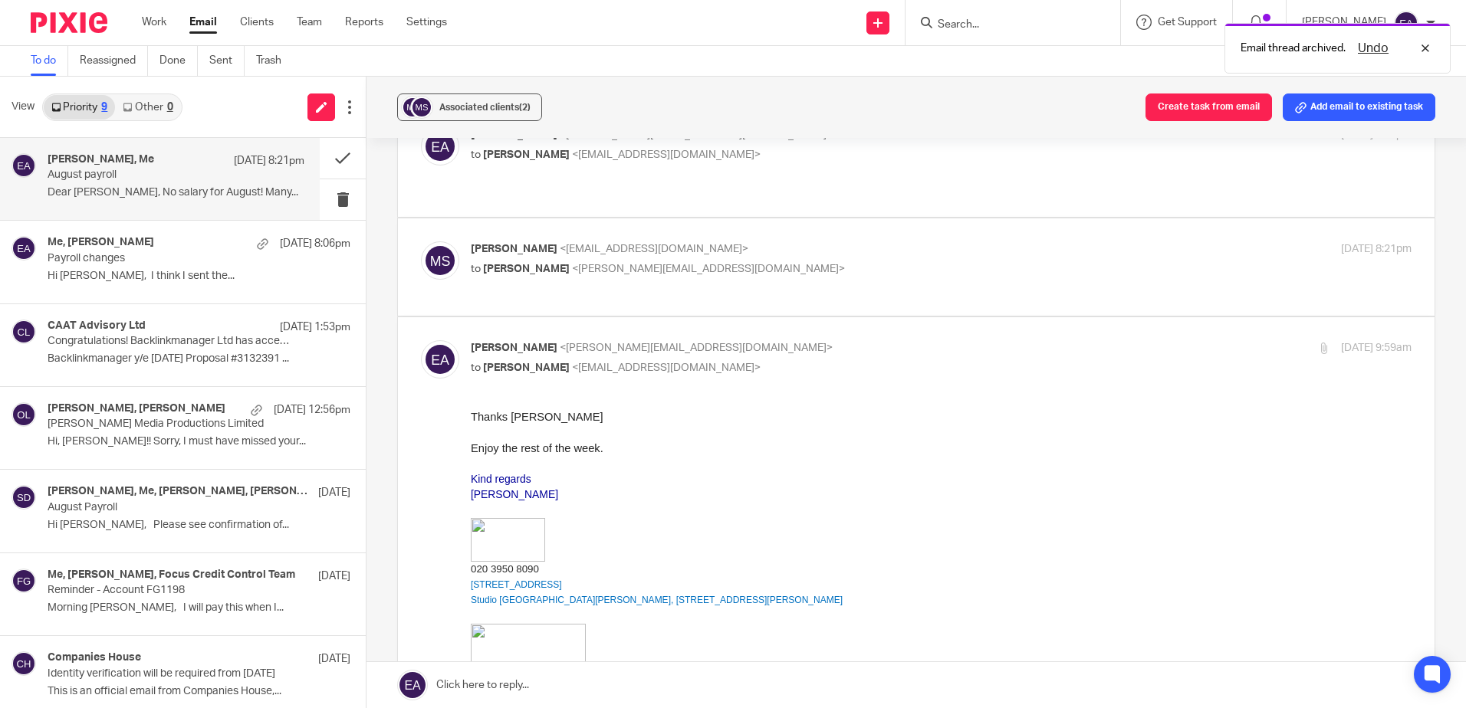
scroll to position [77, 0]
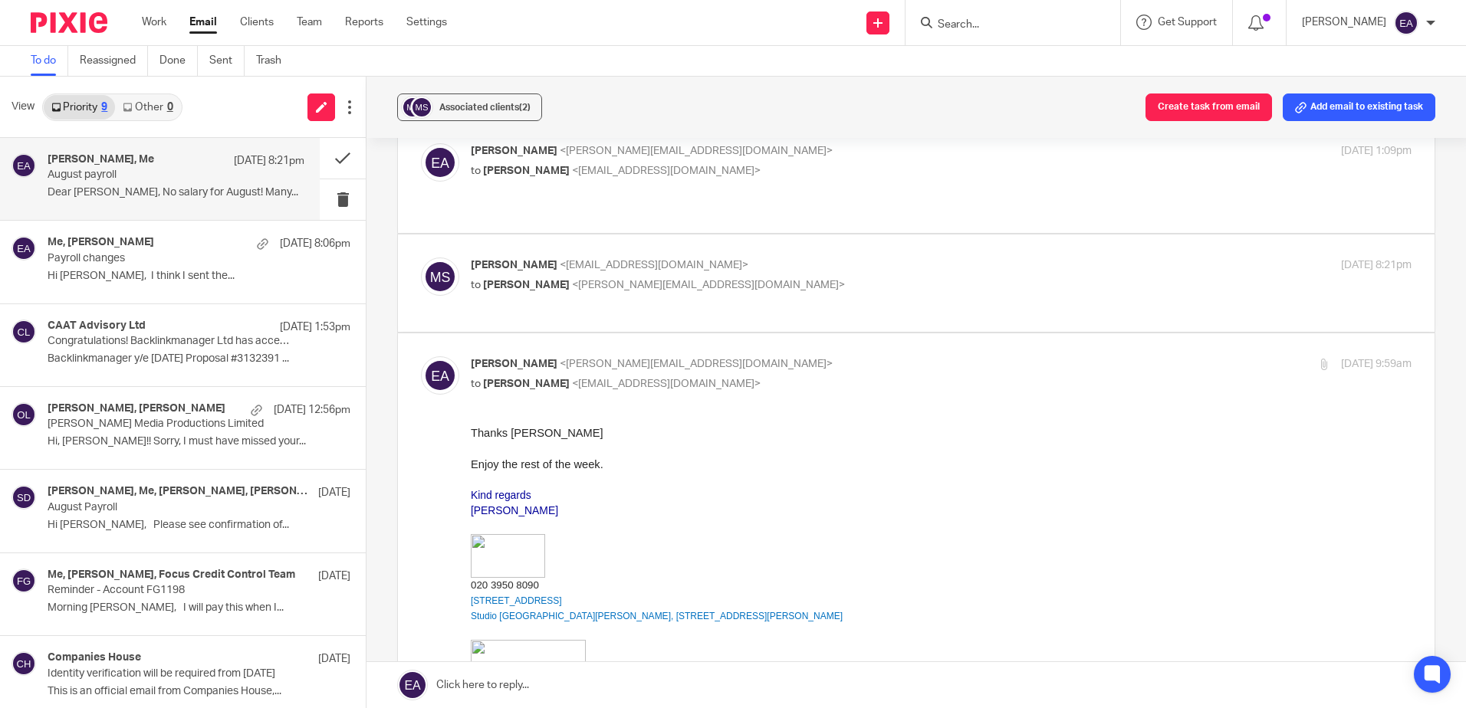
click at [1053, 11] on div at bounding box center [1012, 22] width 215 height 45
click at [1045, 18] on input "Search" at bounding box center [1005, 25] width 138 height 14
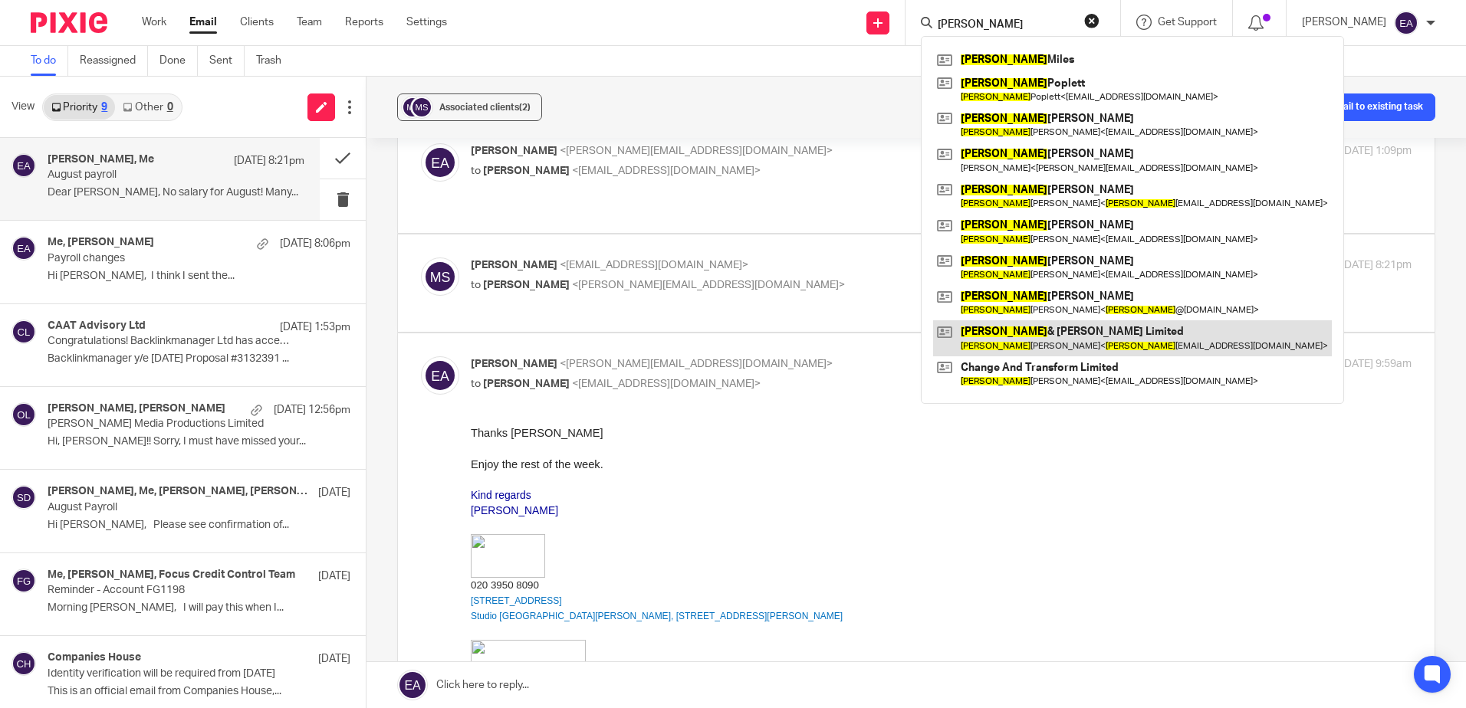
type input "Michael"
click at [1132, 330] on link at bounding box center [1132, 337] width 399 height 35
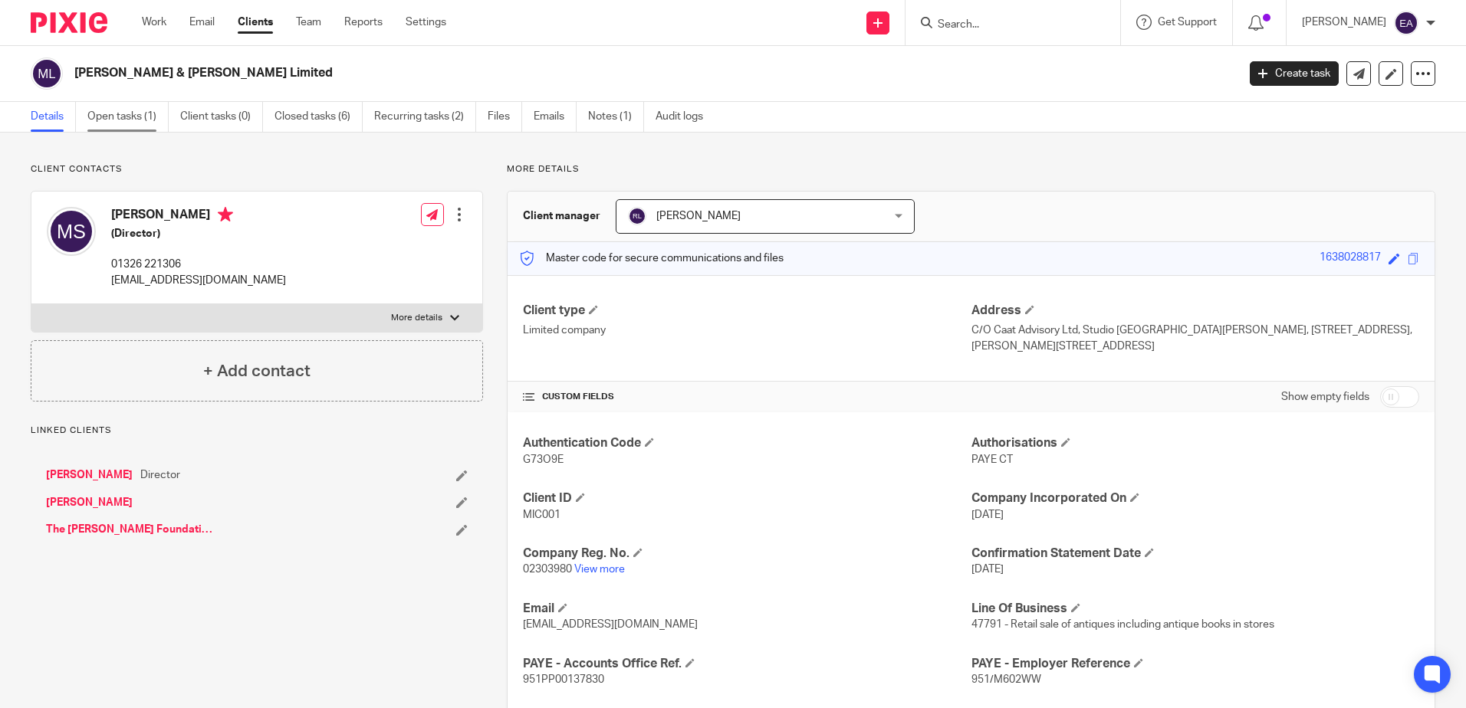
click at [135, 115] on link "Open tasks (1)" at bounding box center [127, 117] width 81 height 30
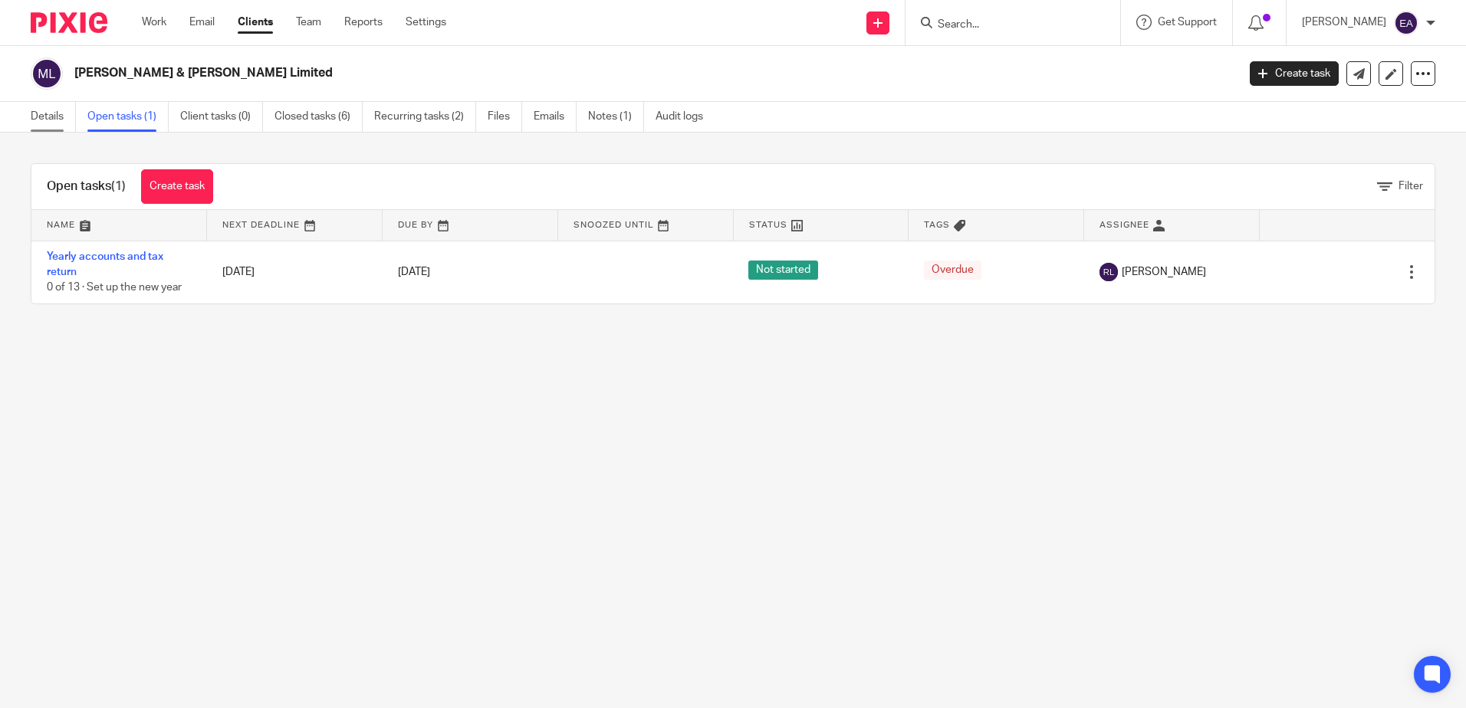
click at [34, 113] on link "Details" at bounding box center [53, 117] width 45 height 30
